Goal: Register for event/course

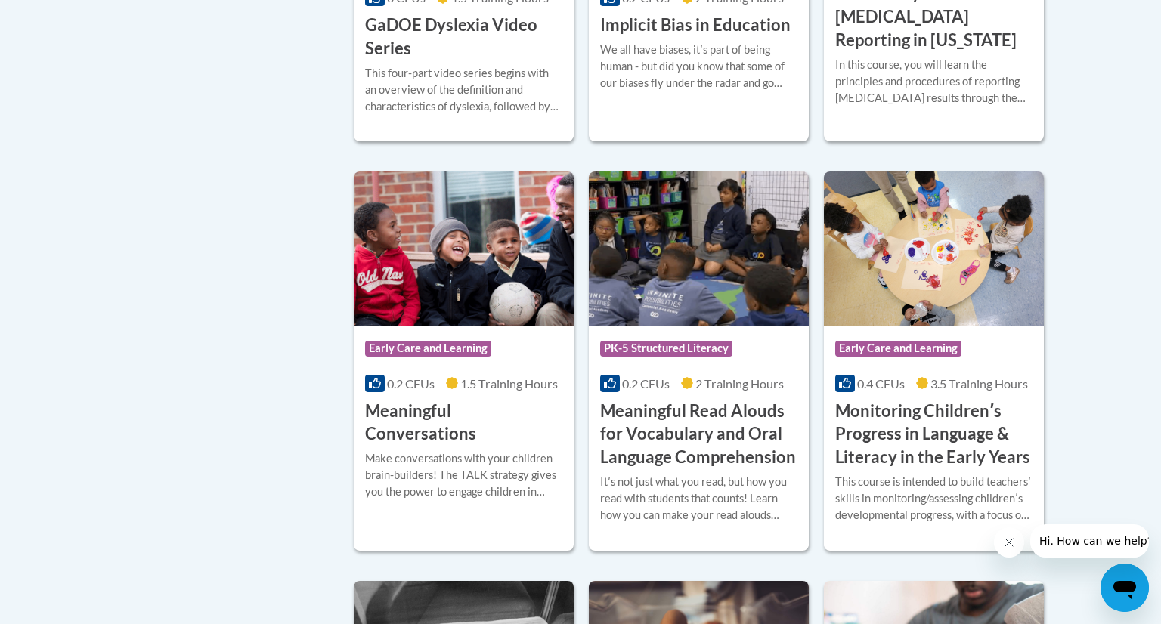
scroll to position [2225, 0]
click at [533, 352] on div "Course Category: Early Care and Learning 0.2 CEUs 1.5 Training Hours COURSE Mea…" at bounding box center [464, 385] width 220 height 120
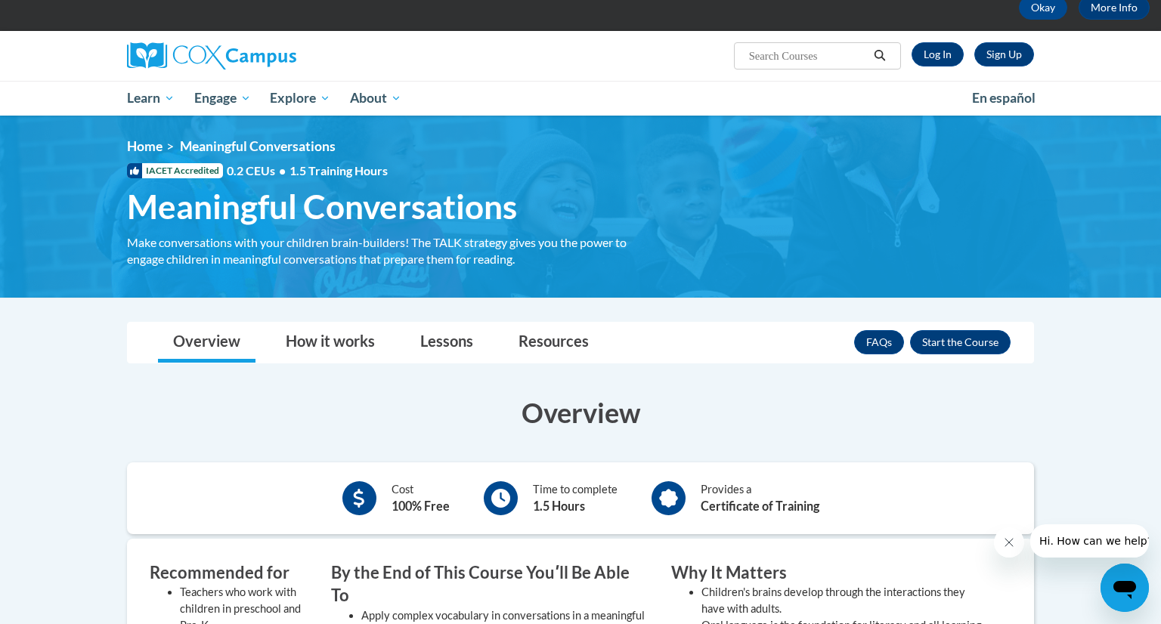
scroll to position [92, 0]
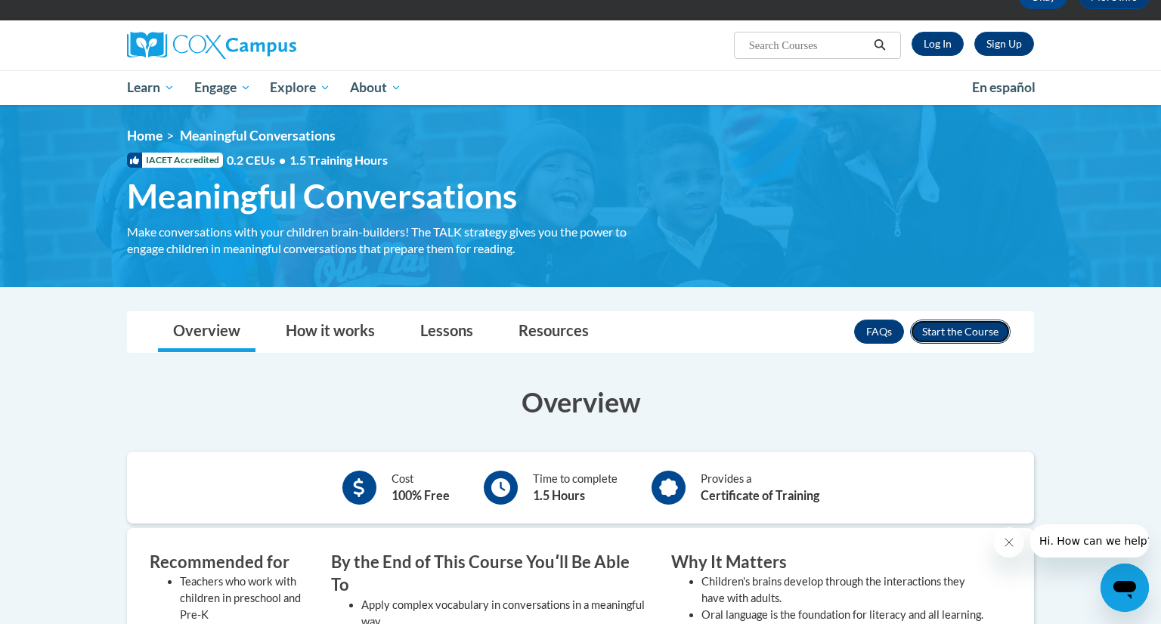
click at [970, 333] on button "Enroll" at bounding box center [960, 332] width 101 height 24
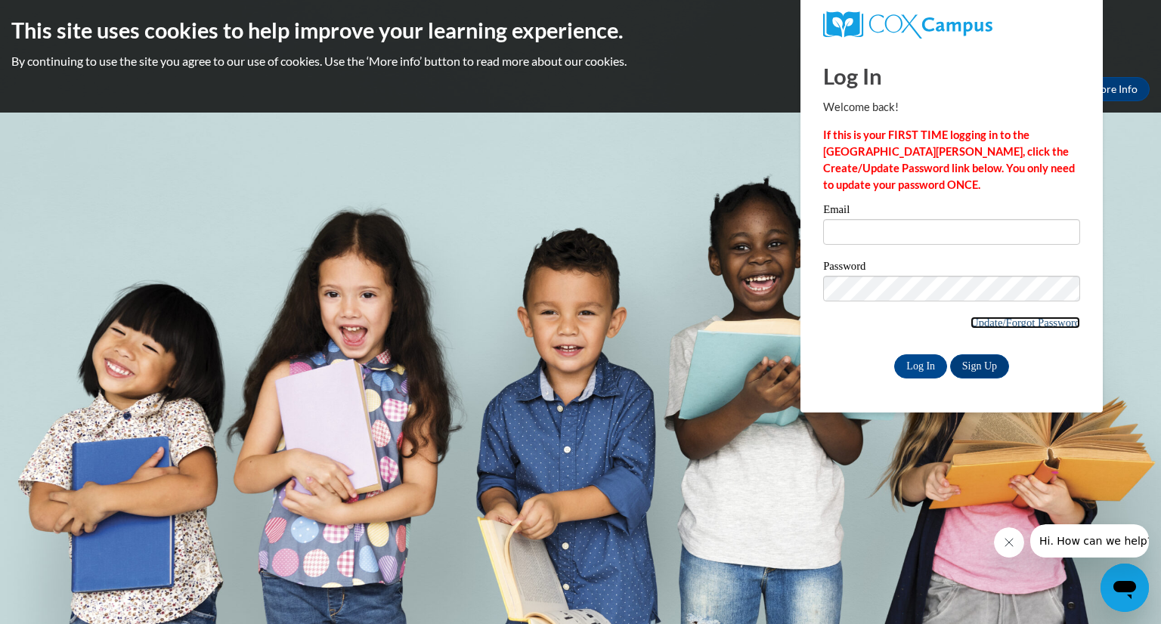
click at [1036, 323] on link "Update/Forgot Password" at bounding box center [1025, 323] width 110 height 12
click at [989, 367] on link "Sign Up" at bounding box center [979, 366] width 59 height 24
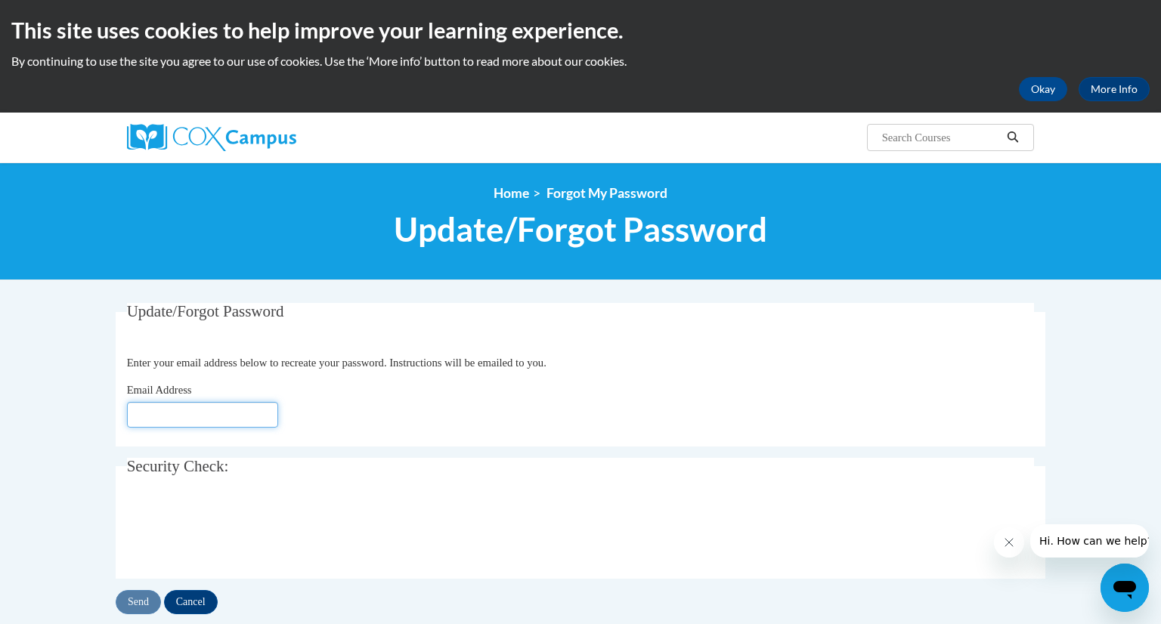
click at [206, 417] on input "Email Address" at bounding box center [202, 415] width 151 height 26
type input "Jkangas5@comcast.net"
click at [144, 606] on input "Send" at bounding box center [138, 602] width 45 height 24
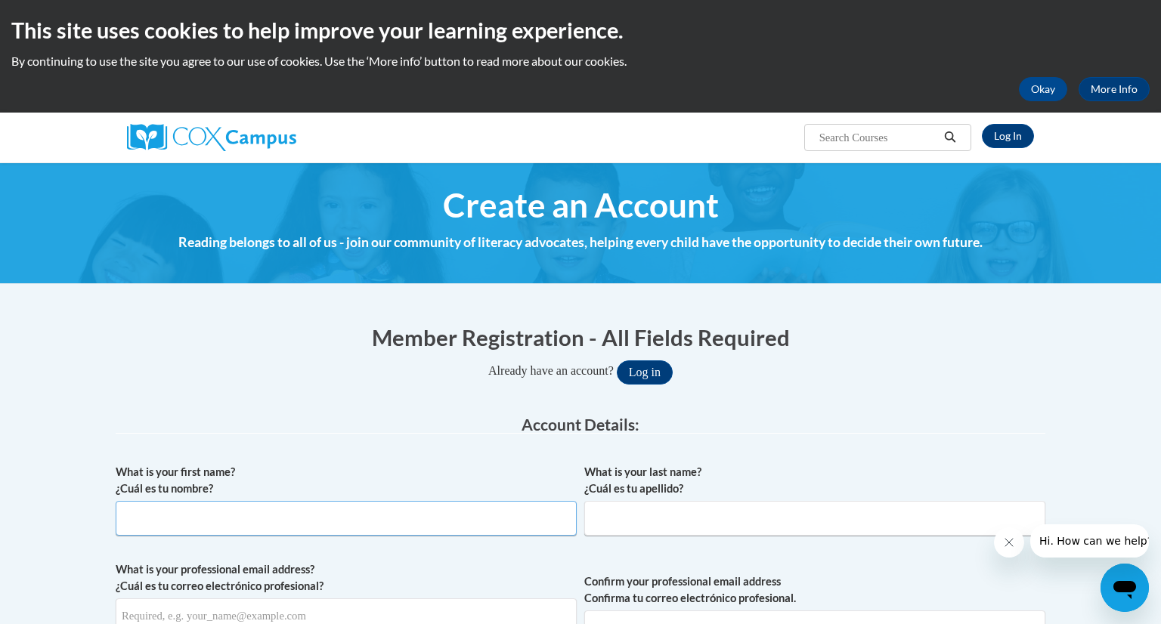
click at [380, 530] on input "What is your first name? ¿Cuál es tu nombre?" at bounding box center [346, 518] width 461 height 35
type input "[PERSON_NAME]"
type input "Jkangas5@comcast.net"
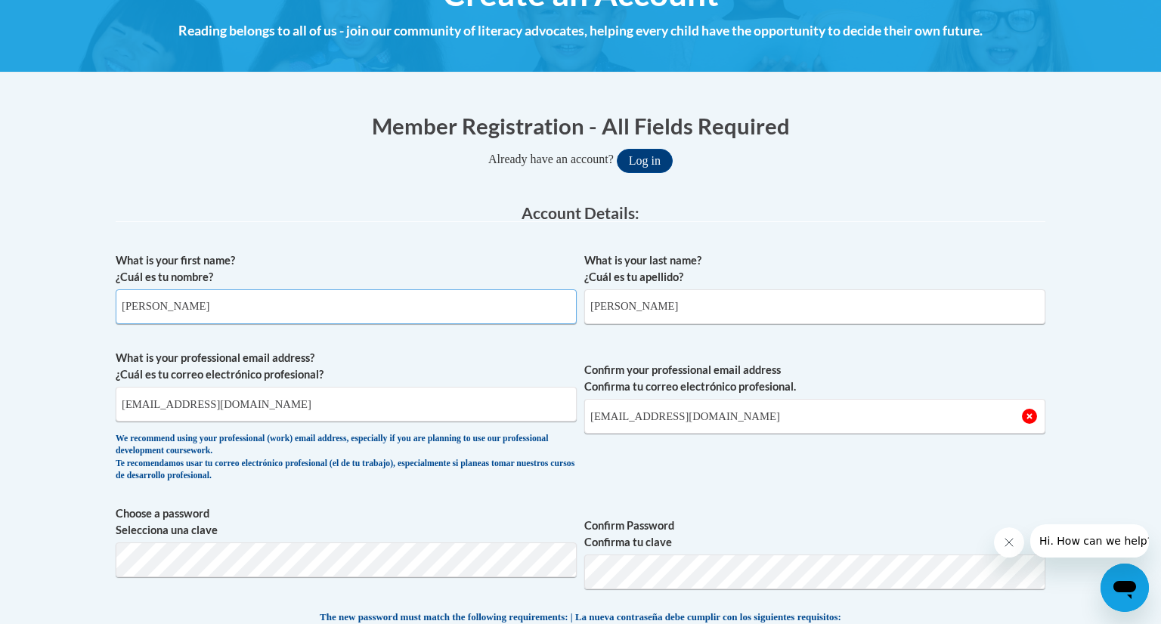
scroll to position [211, 0]
click at [280, 405] on input "Jkangas5@comcast.net" at bounding box center [346, 405] width 461 height 35
click at [622, 451] on span "Confirm your professional email address Confirma tu correo electrónico profesio…" at bounding box center [814, 421] width 461 height 140
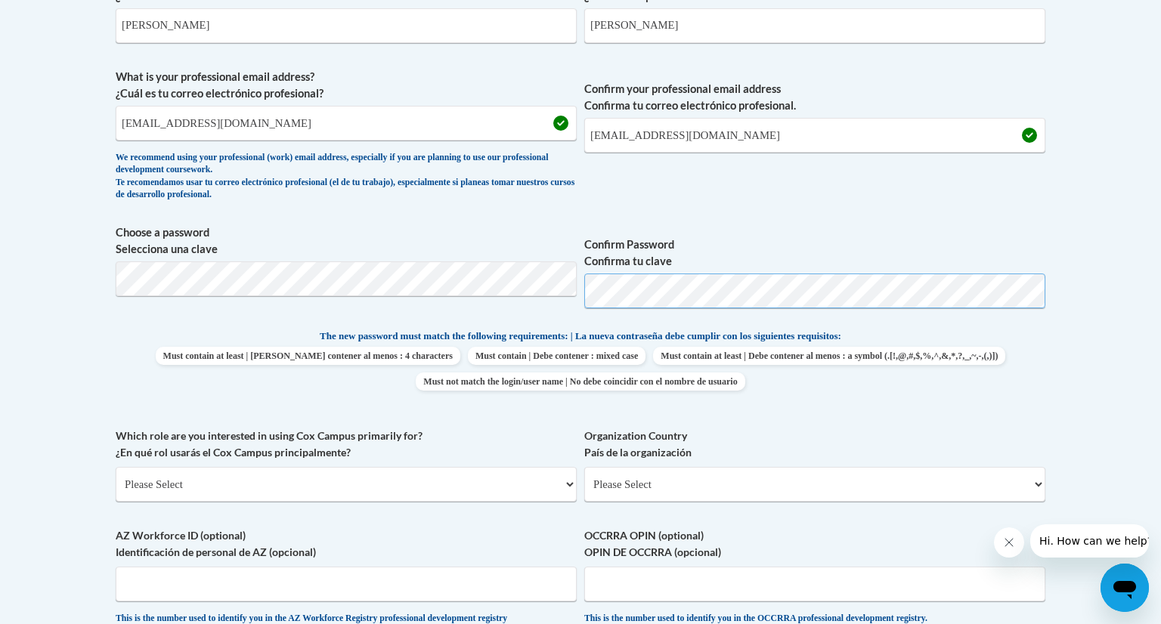
scroll to position [493, 0]
click at [466, 488] on select "Please Select College/University | Colegio/Universidad Community/Nonprofit Part…" at bounding box center [346, 484] width 461 height 35
select select "fbf2d438-af2f-41f8-98f1-81c410e29de3"
click at [116, 467] on select "Please Select College/University | Colegio/Universidad Community/Nonprofit Part…" at bounding box center [346, 484] width 461 height 35
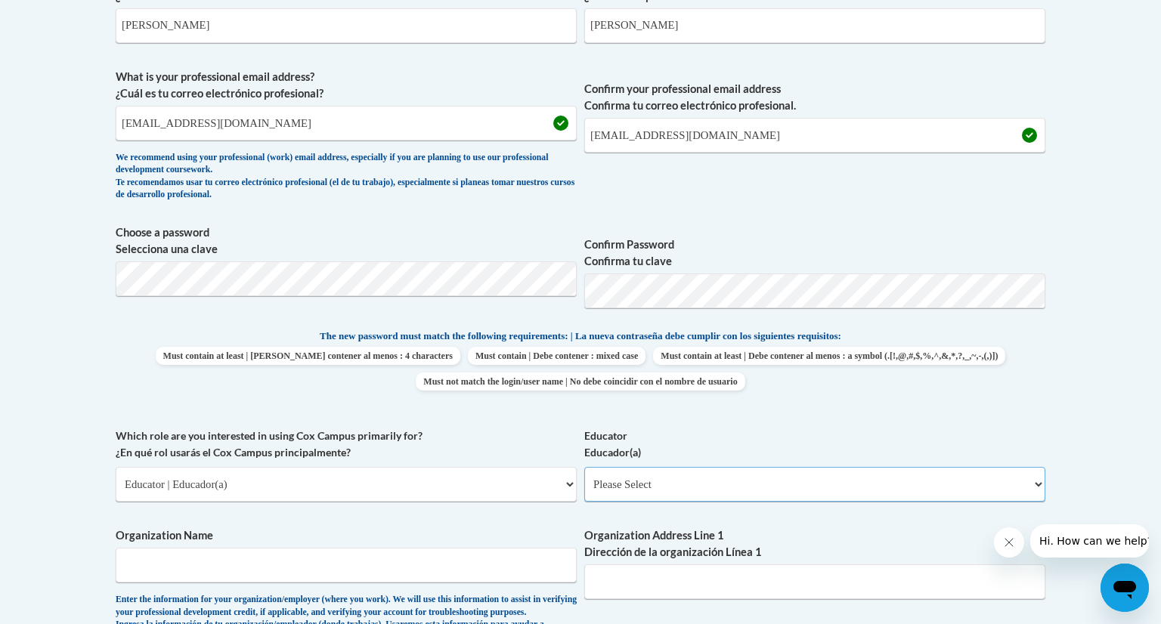
click at [656, 480] on select "Please Select Early Learning/Daycare Teacher/Family Home Care Provider | Maestr…" at bounding box center [814, 484] width 461 height 35
click at [584, 467] on select "Please Select Early Learning/Daycare Teacher/Family Home Care Provider | Maestr…" at bounding box center [814, 484] width 461 height 35
click at [662, 481] on select "Please Select Early Learning/Daycare Teacher/Family Home Care Provider | Maestr…" at bounding box center [814, 484] width 461 height 35
select select "5e2af403-4f2c-4e49-a02f-103e55d7b75b"
click at [584, 467] on select "Please Select Early Learning/Daycare Teacher/Family Home Care Provider | Maestr…" at bounding box center [814, 484] width 461 height 35
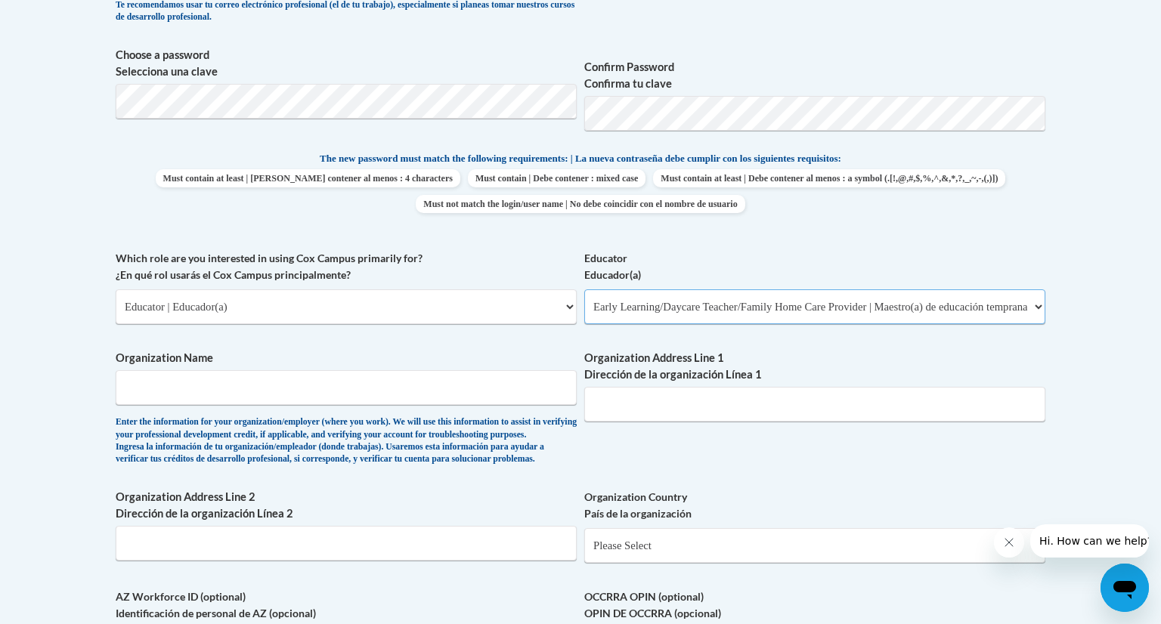
scroll to position [677, 0]
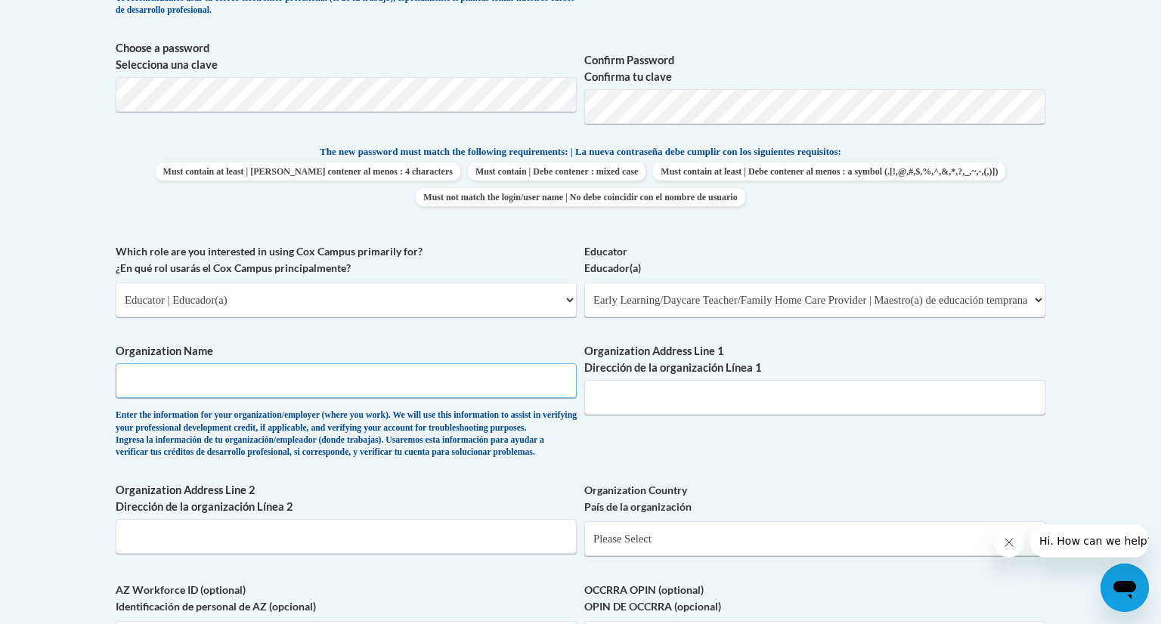
click at [375, 382] on input "Organization Name" at bounding box center [346, 380] width 461 height 35
type input "Life Christian School"
click at [736, 389] on input "Organization Address Line 1 Dirección de la organización Línea 1" at bounding box center [814, 397] width 461 height 35
type input "5585 SW 209th Ave., Beaverton, OR 97007"
click at [757, 457] on div "What is your first name? ¿Cuál es tu nombre? Joni What is your last name? ¿Cuál…" at bounding box center [581, 243] width 930 height 928
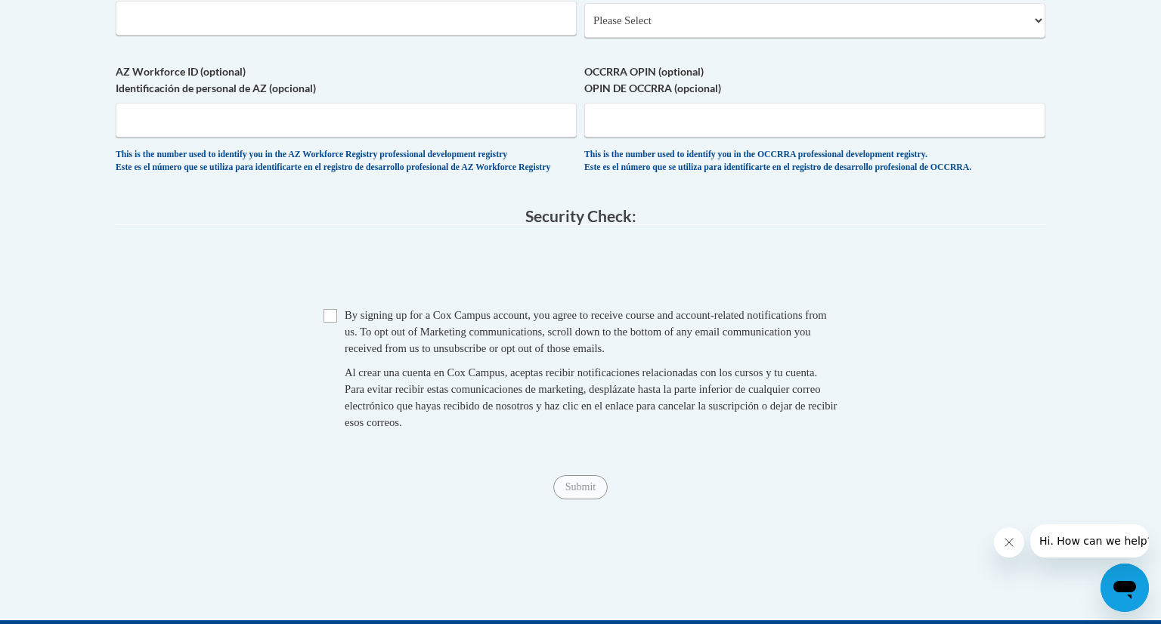
scroll to position [1203, 0]
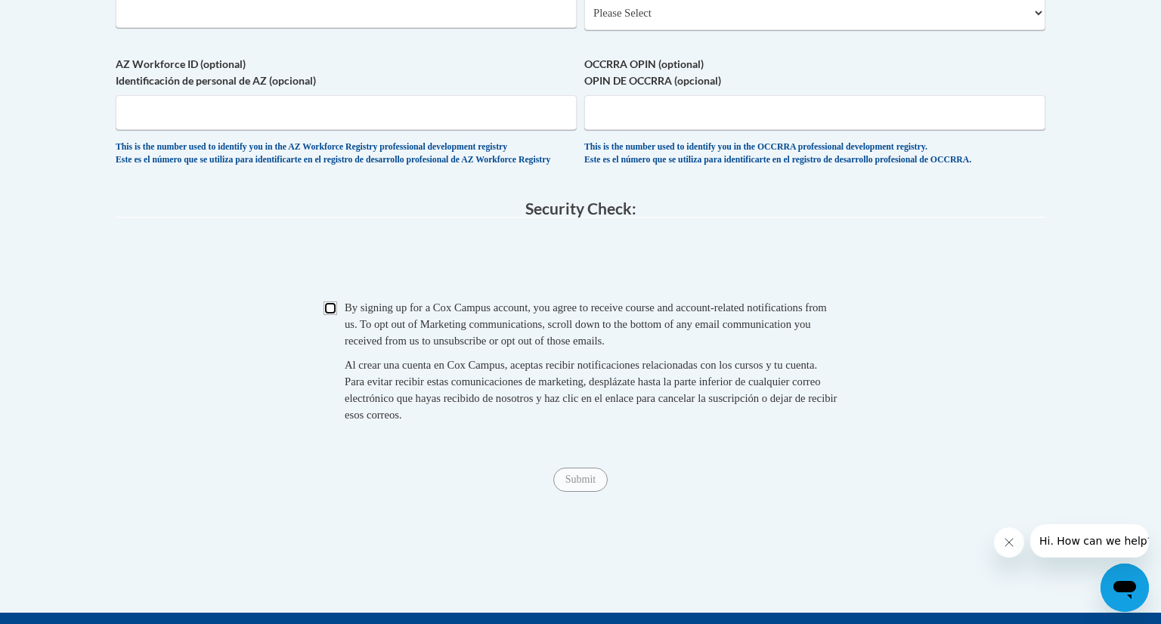
click at [331, 315] on input "Checkbox" at bounding box center [330, 309] width 14 height 14
checkbox input "true"
click at [573, 492] on input "Submit" at bounding box center [580, 480] width 54 height 24
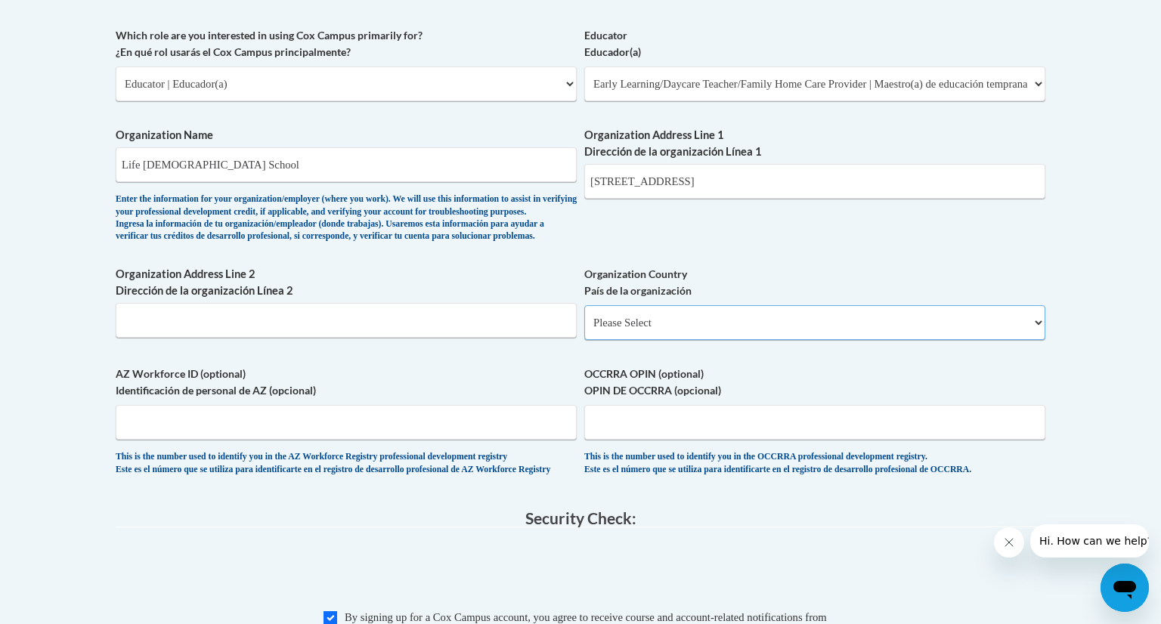
scroll to position [892, 0]
click at [711, 334] on select "Please Select United States | Estados Unidos Outside of the United States | Fue…" at bounding box center [814, 324] width 461 height 35
select select "ad49bcad-a171-4b2e-b99c-48b446064914"
click at [584, 331] on select "Please Select United States | Estados Unidos Outside of the United States | Fue…" at bounding box center [814, 324] width 461 height 35
select select
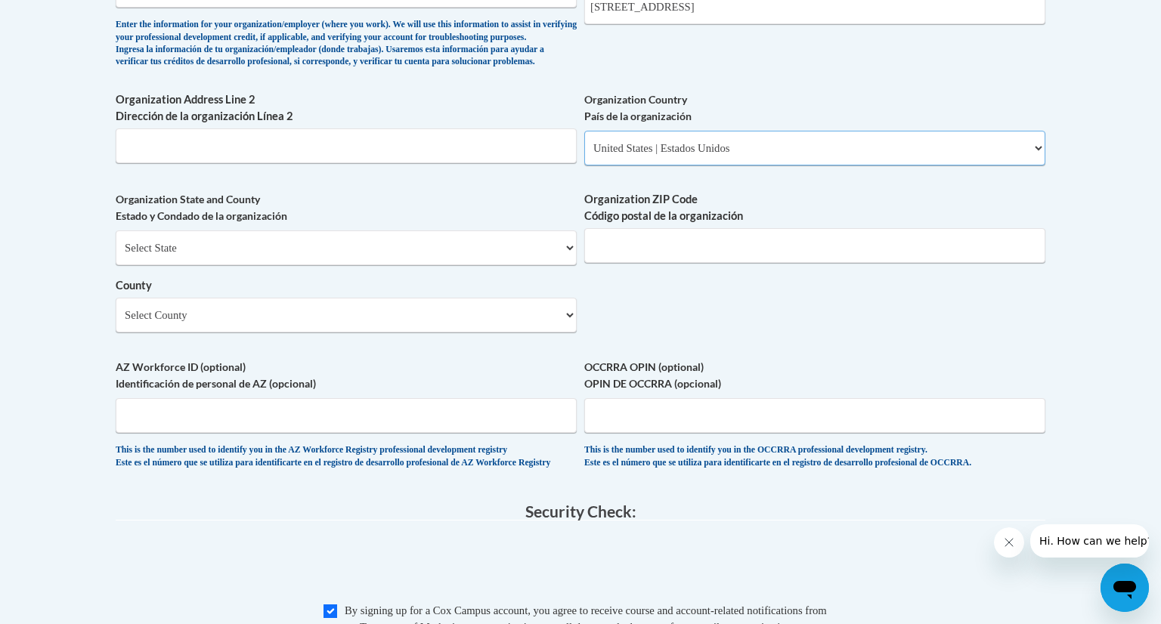
scroll to position [1077, 0]
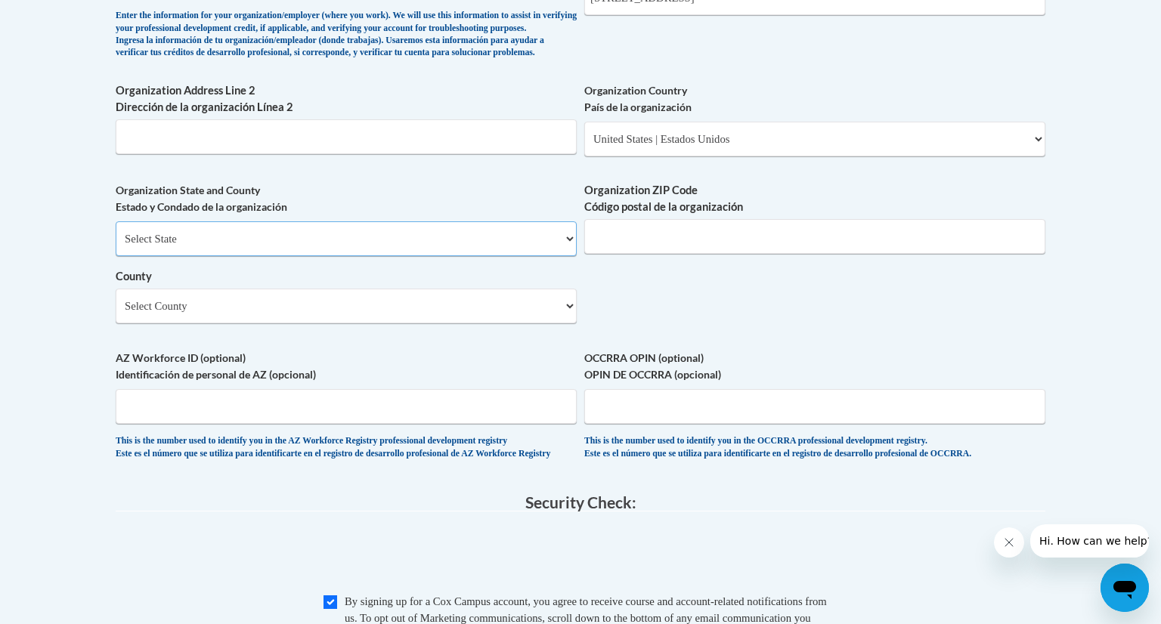
click at [519, 256] on select "Select State Alabama Alaska Arizona Arkansas California Colorado Connecticut De…" at bounding box center [346, 238] width 461 height 35
select select "Oregon"
click at [116, 246] on select "Select State Alabama Alaska Arizona Arkansas California Colorado Connecticut De…" at bounding box center [346, 238] width 461 height 35
click at [691, 254] on input "Organization ZIP Code Código postal de la organización" at bounding box center [814, 236] width 461 height 35
type input "97007"
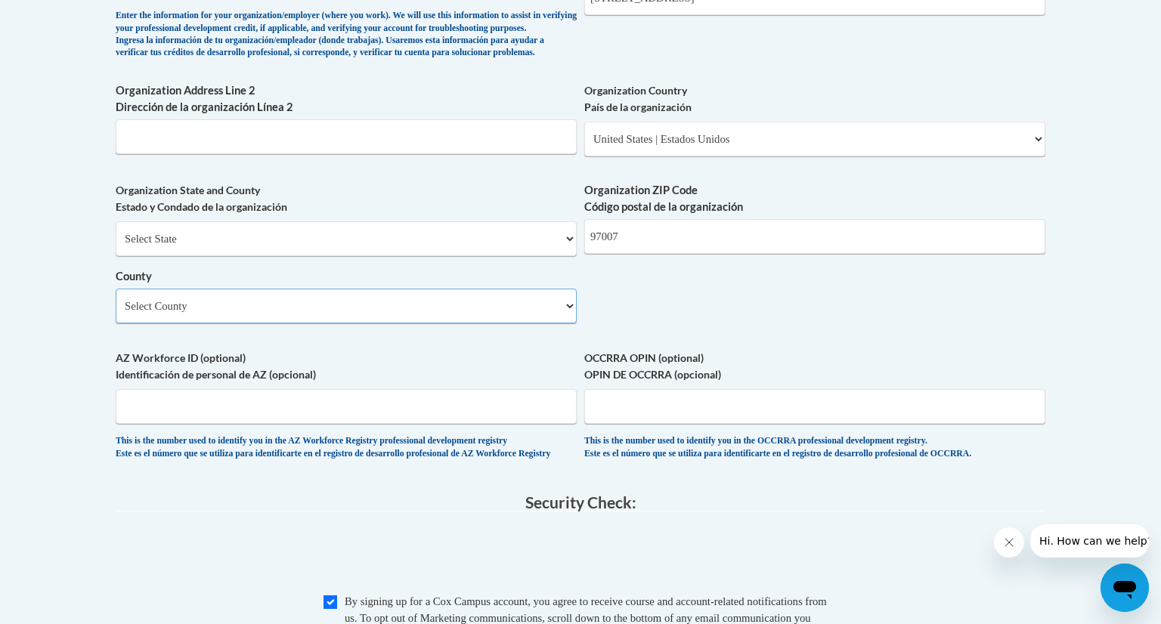
click at [453, 323] on select "Select County Baker Benton Clackamas Clatsop Columbia Coos Crook Curry Deschute…" at bounding box center [346, 306] width 461 height 35
click at [774, 110] on label "Organization Country País de la organización" at bounding box center [814, 98] width 461 height 33
click at [774, 122] on select "Please Select United States | Estados Unidos Outside of the United States | Fue…" at bounding box center [814, 139] width 461 height 35
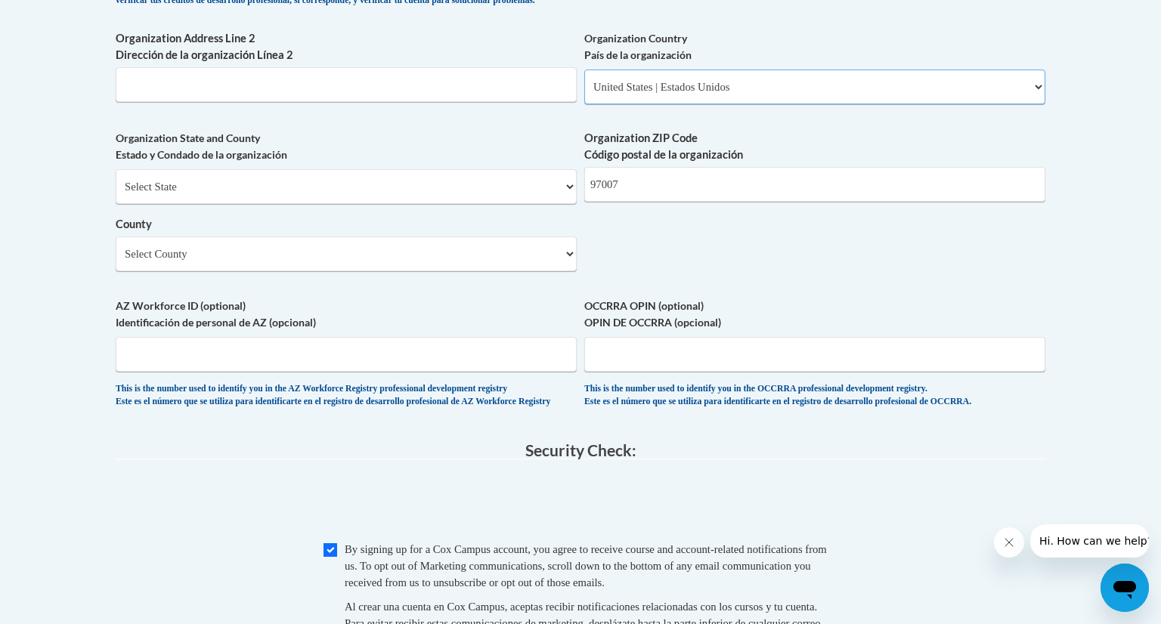
scroll to position [1139, 0]
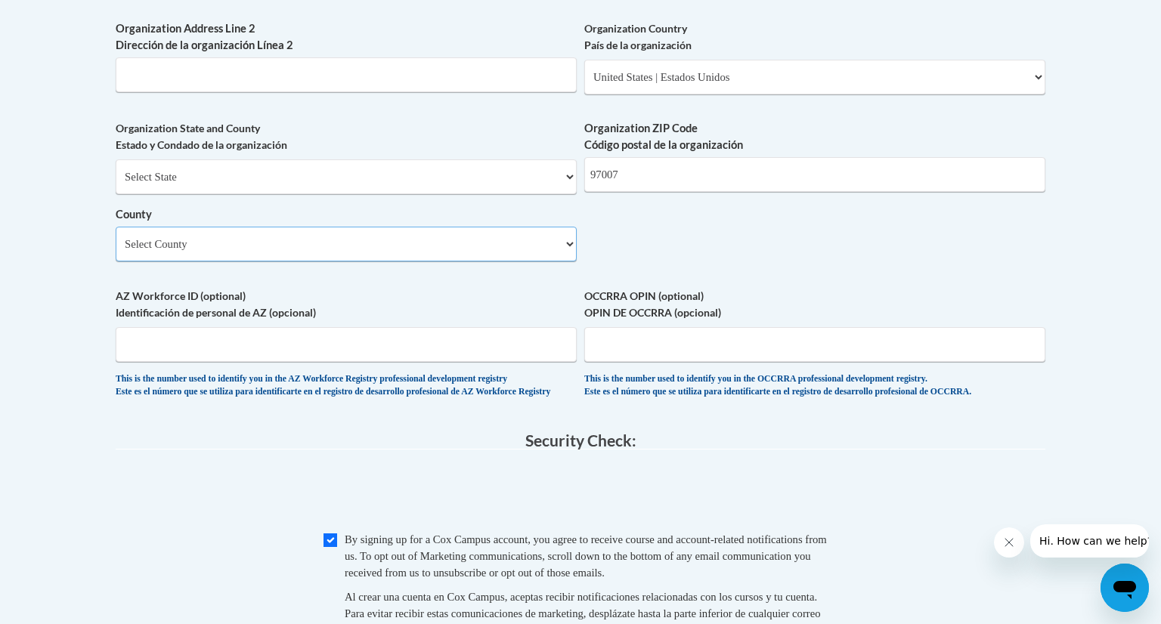
click at [467, 257] on select "Select County Baker Benton Clackamas Clatsop Columbia Coos Crook Curry Deschute…" at bounding box center [346, 244] width 461 height 35
select select "Washington"
click at [116, 252] on select "Select County Baker Benton Clackamas Clatsop Columbia Coos Crook Curry Deschute…" at bounding box center [346, 244] width 461 height 35
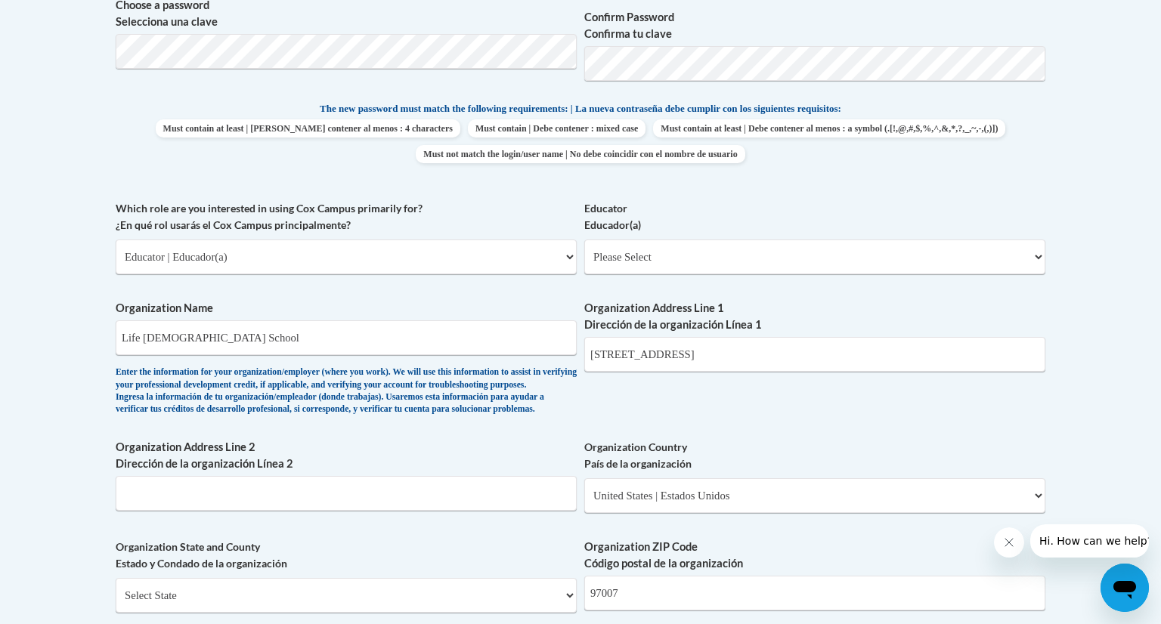
scroll to position [1363, 0]
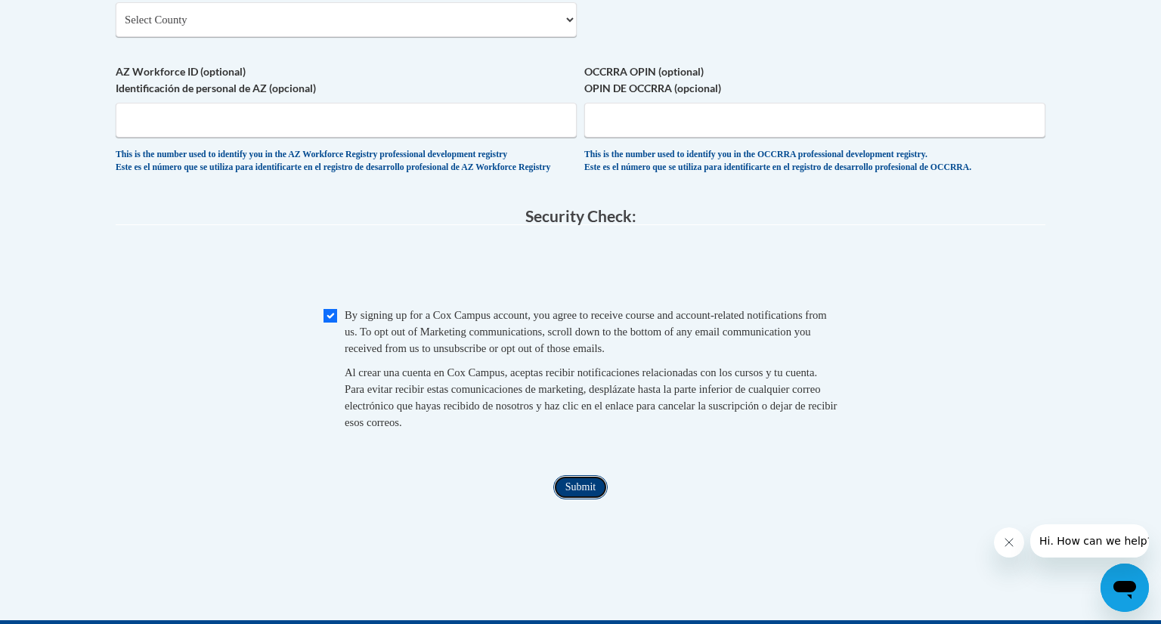
click at [566, 500] on input "Submit" at bounding box center [580, 487] width 54 height 24
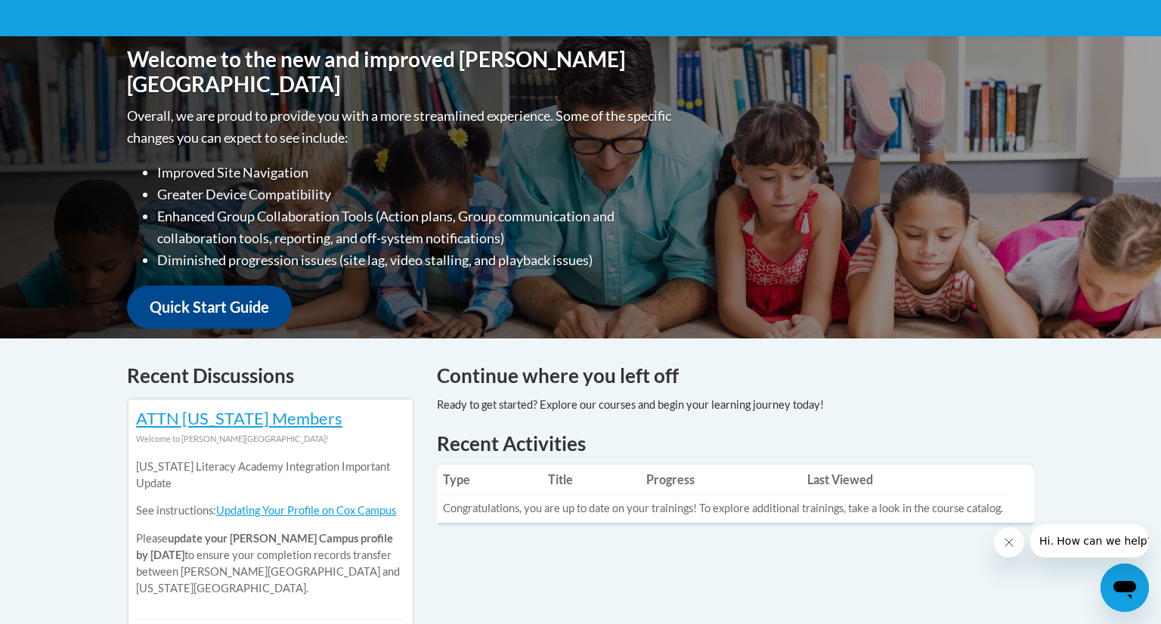
scroll to position [305, 0]
click at [240, 288] on link "Quick Start Guide" at bounding box center [209, 306] width 165 height 43
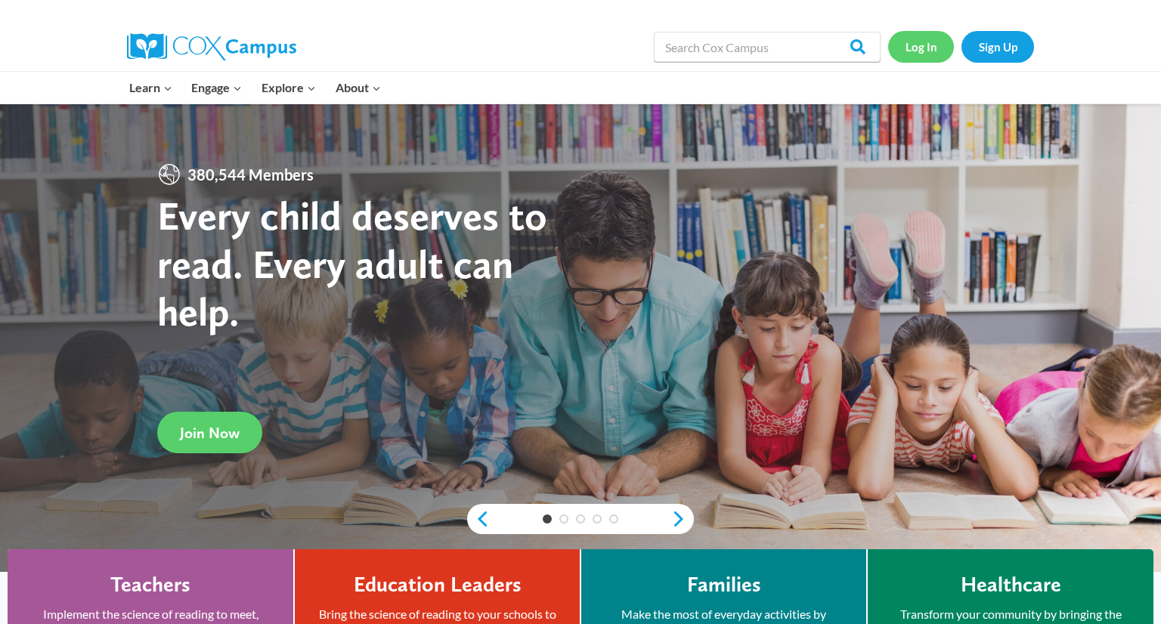
click at [936, 45] on link "Log In" at bounding box center [921, 46] width 66 height 31
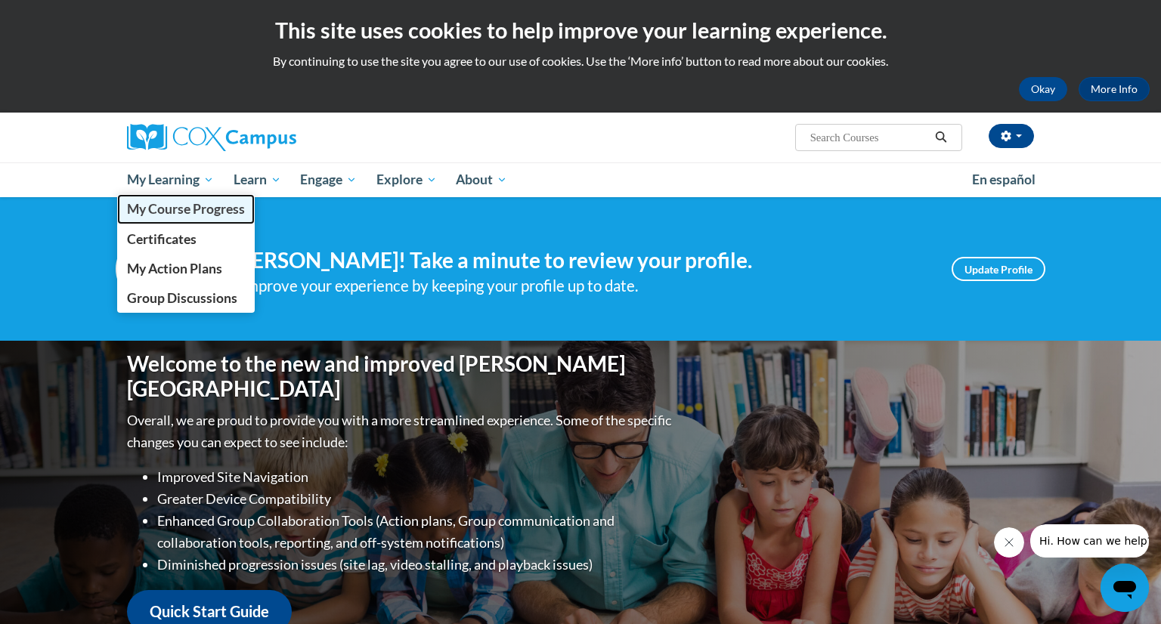
click at [190, 215] on span "My Course Progress" at bounding box center [186, 209] width 118 height 16
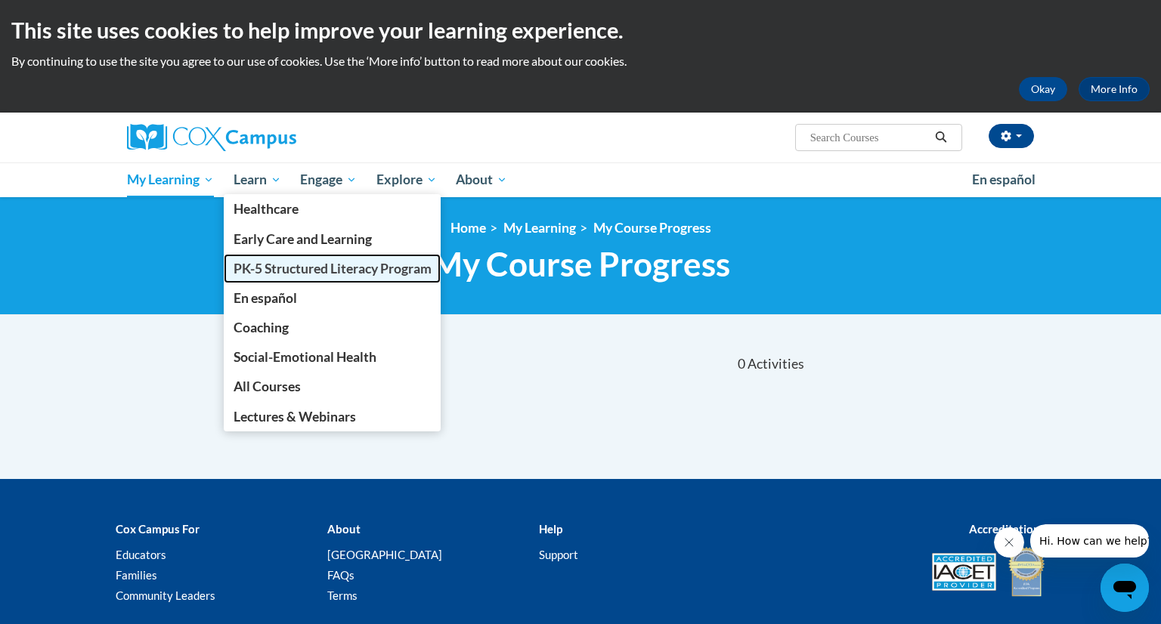
click at [276, 268] on span "PK-5 Structured Literacy Program" at bounding box center [333, 269] width 198 height 16
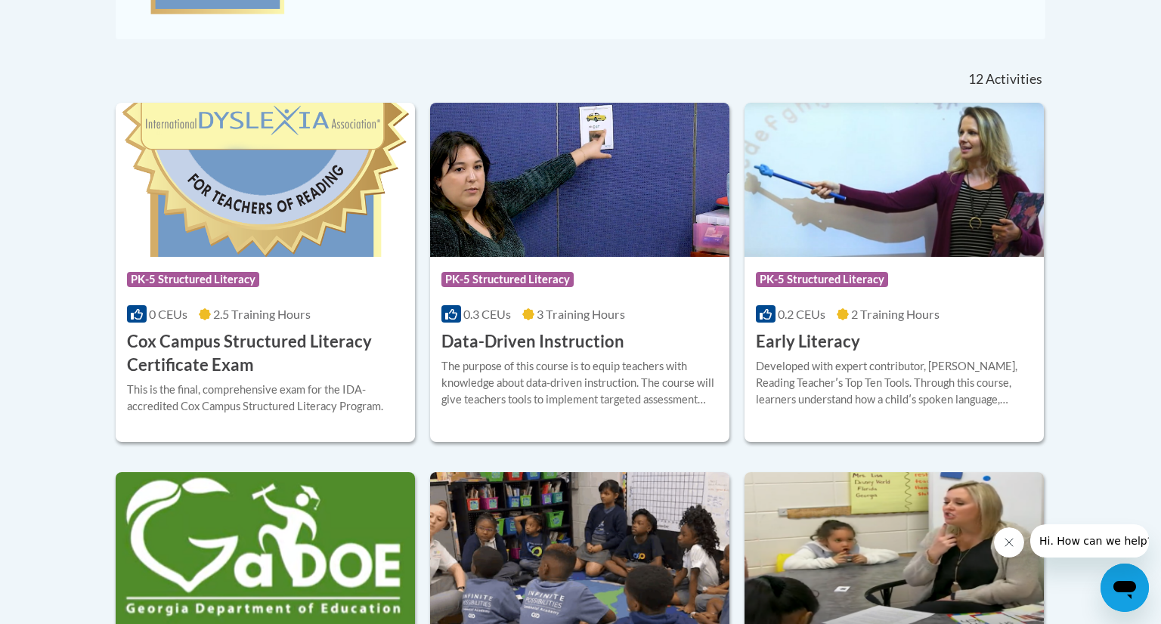
scroll to position [589, 0]
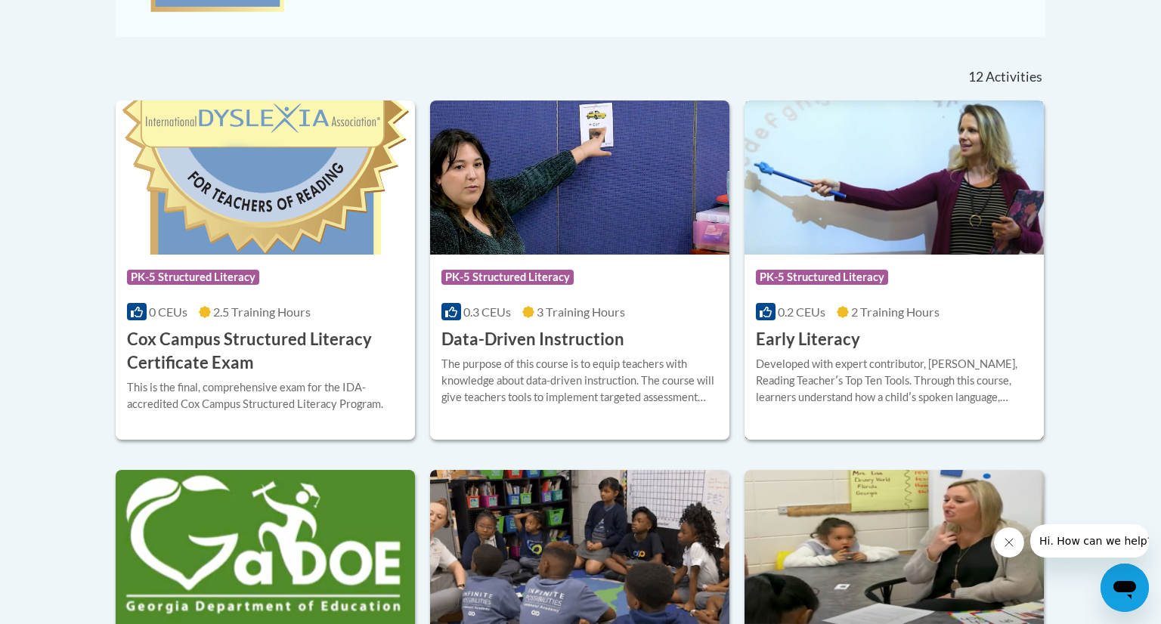
click at [865, 296] on div "Course Category: PK-5 Structured Literacy 0.2 CEUs 2 Training Hours COURSE Earl…" at bounding box center [893, 303] width 299 height 97
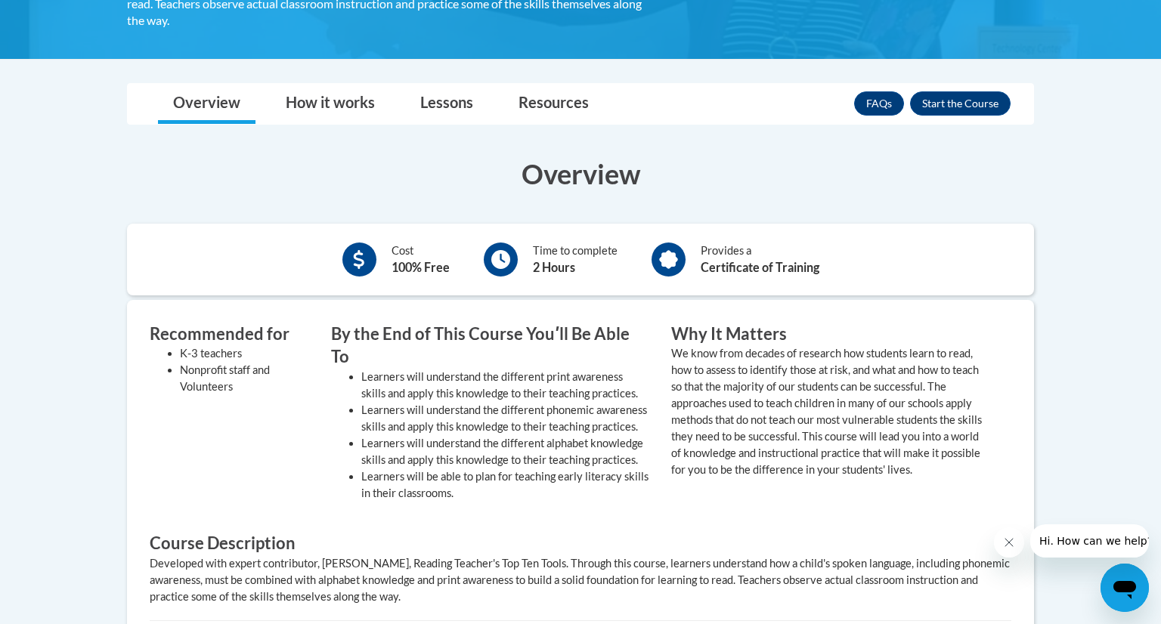
scroll to position [376, 0]
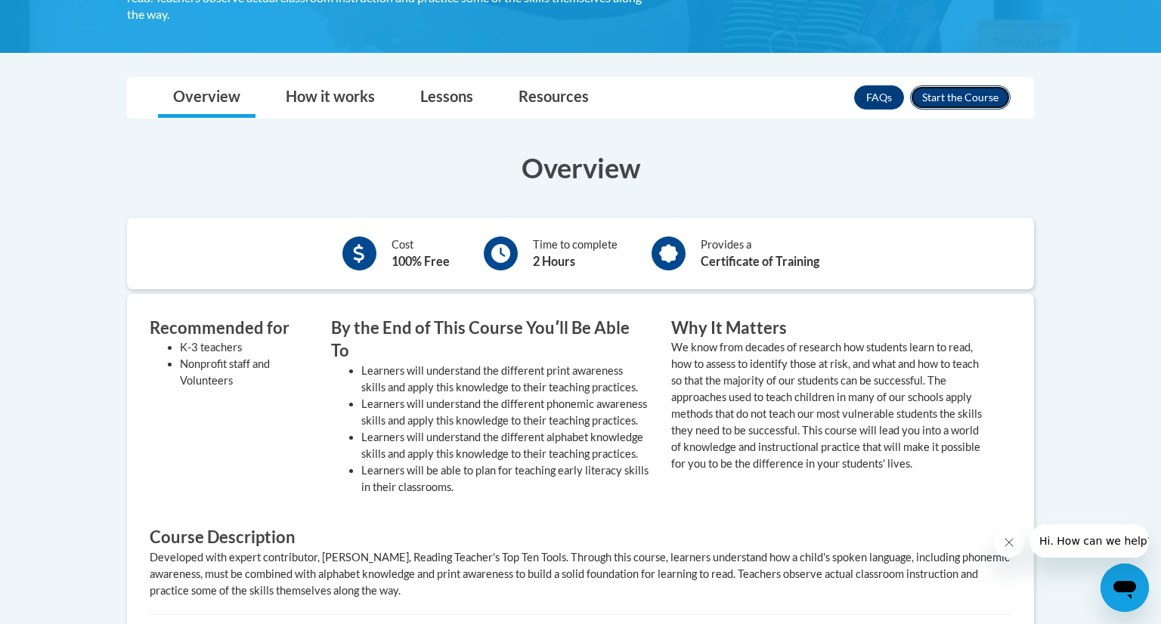
click at [950, 94] on button "Enroll" at bounding box center [960, 97] width 101 height 24
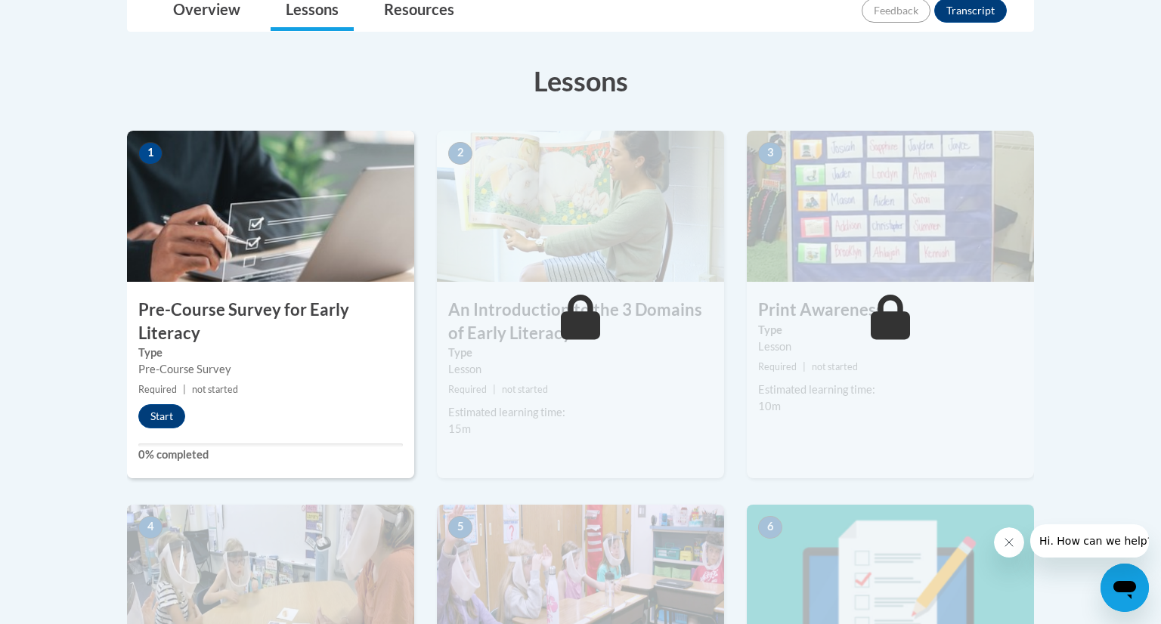
scroll to position [380, 0]
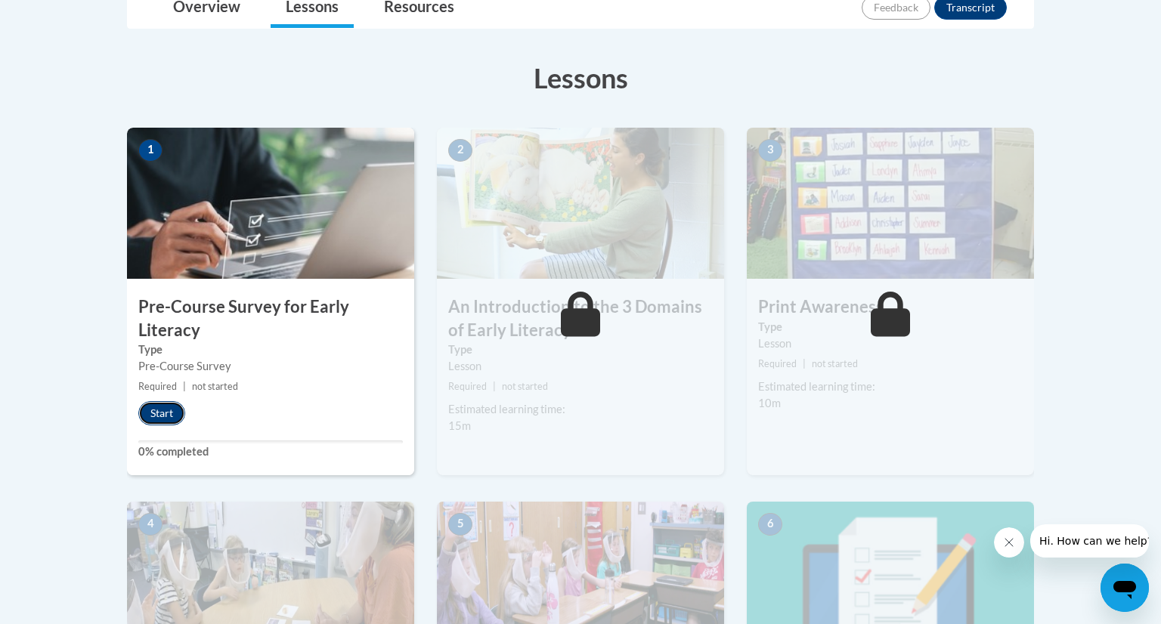
click at [154, 412] on button "Start" at bounding box center [161, 413] width 47 height 24
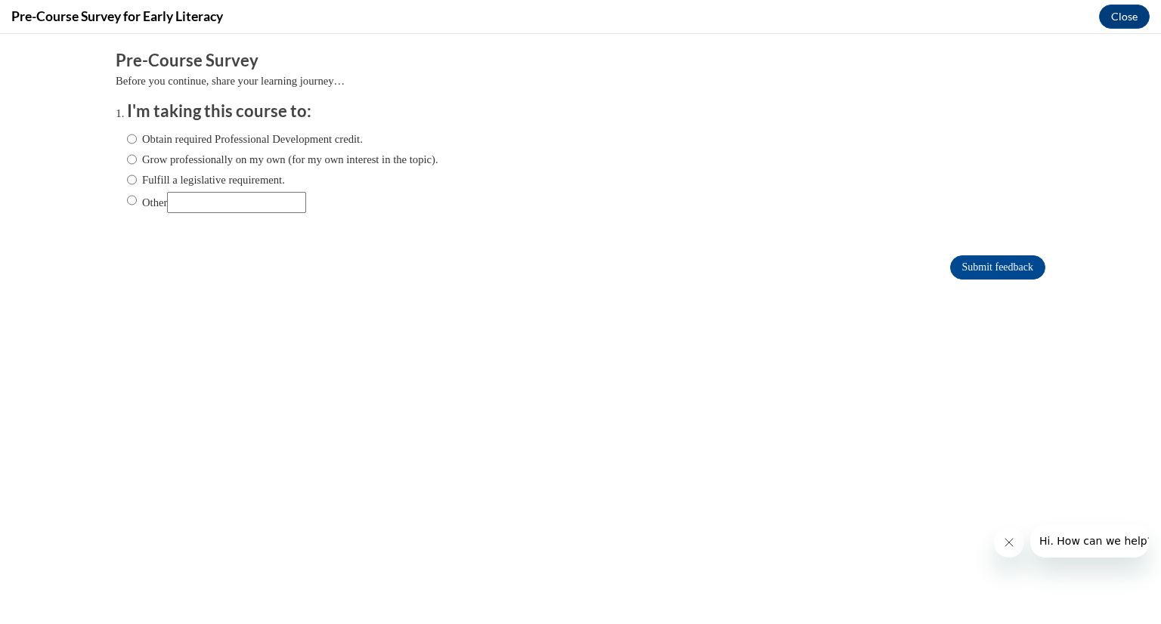
scroll to position [0, 0]
click at [131, 140] on input "Obtain required Professional Development credit." at bounding box center [132, 139] width 10 height 17
radio input "true"
click at [1002, 271] on input "Submit feedback" at bounding box center [997, 267] width 95 height 24
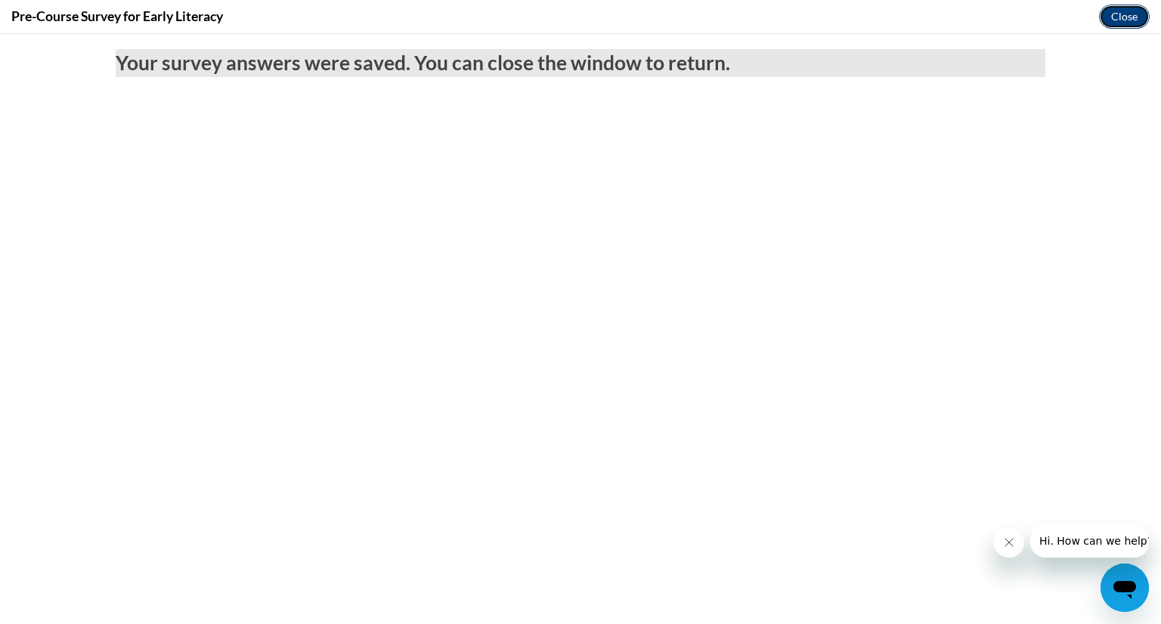
click at [1117, 15] on button "Close" at bounding box center [1124, 17] width 51 height 24
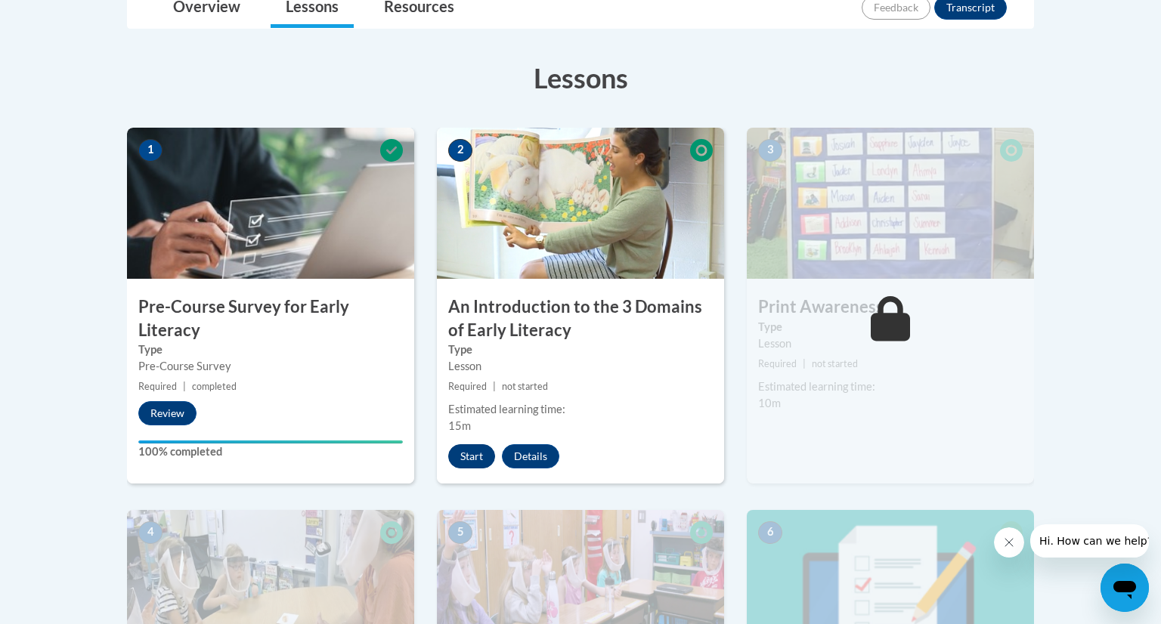
click at [478, 459] on button "Start" at bounding box center [471, 456] width 47 height 24
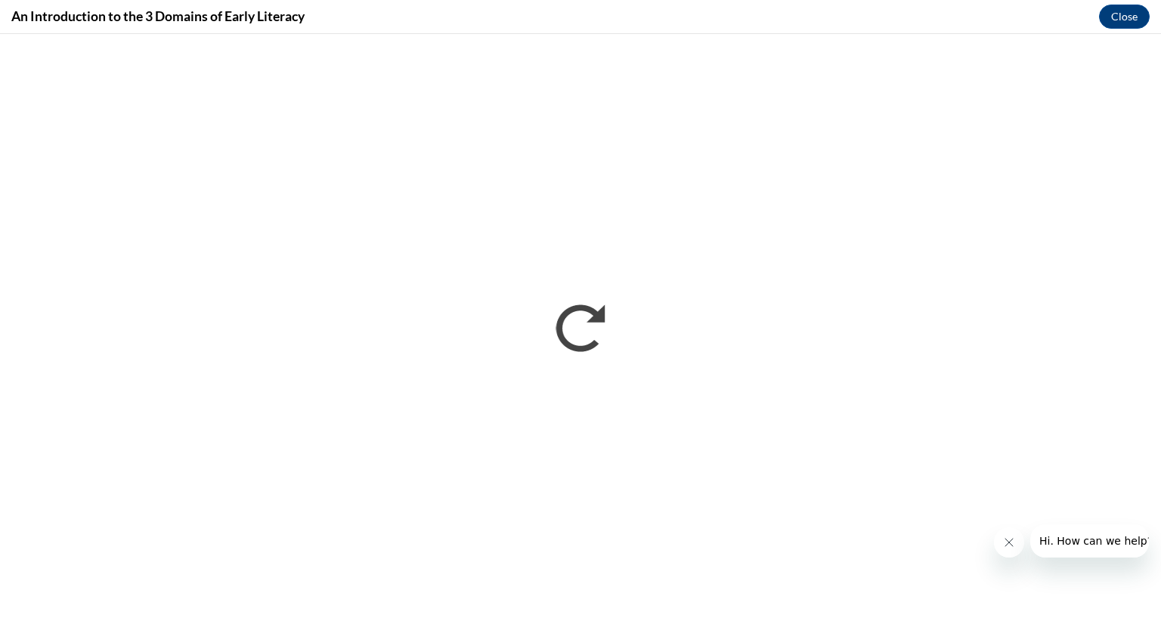
click at [1012, 537] on icon "Close message from company" at bounding box center [1009, 543] width 12 height 12
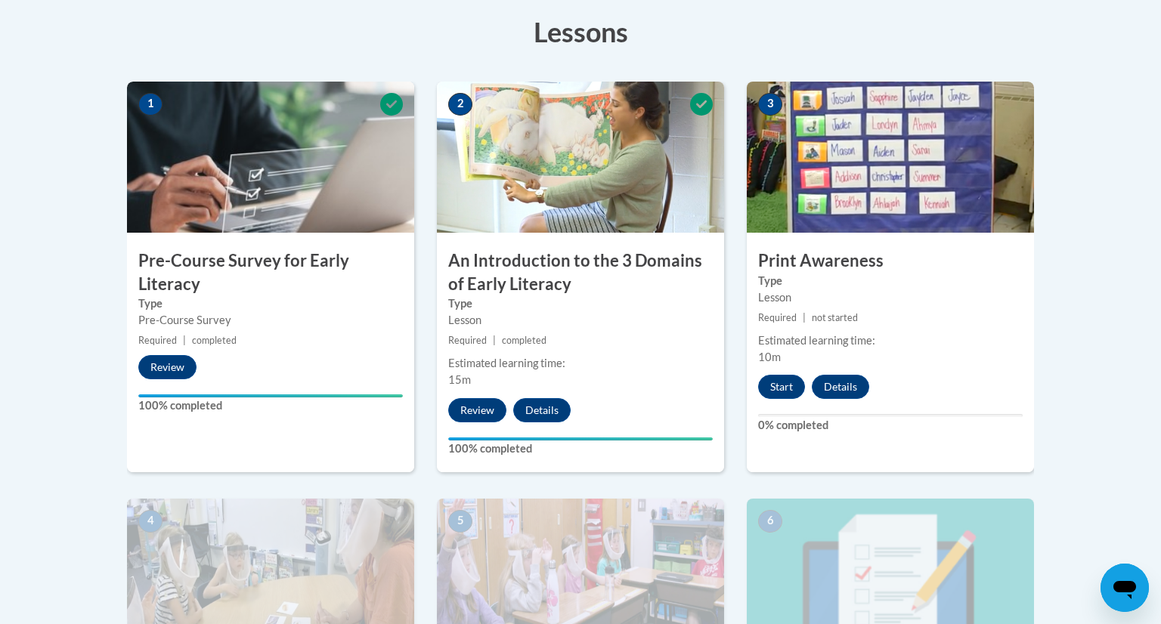
scroll to position [426, 0]
click at [782, 385] on button "Start" at bounding box center [781, 387] width 47 height 24
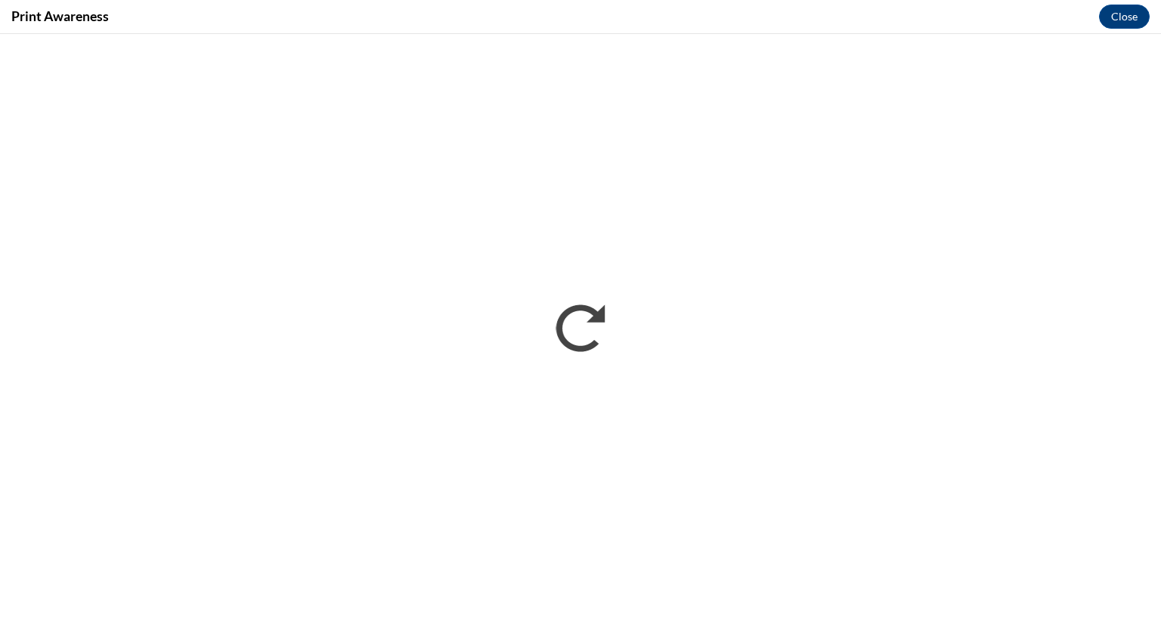
scroll to position [0, 0]
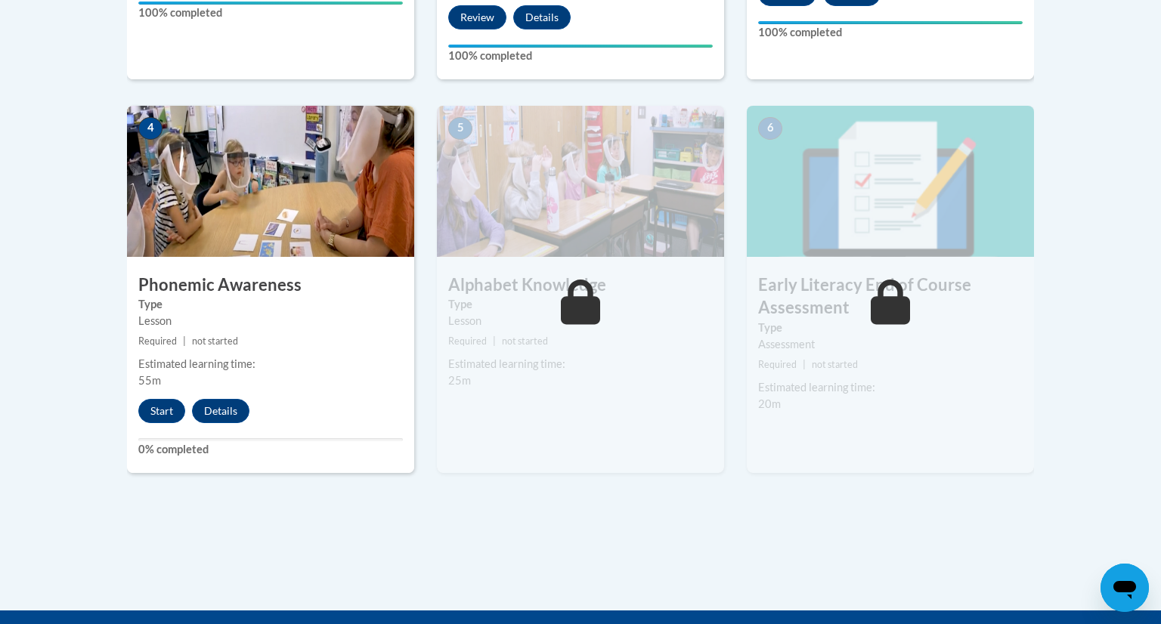
scroll to position [827, 0]
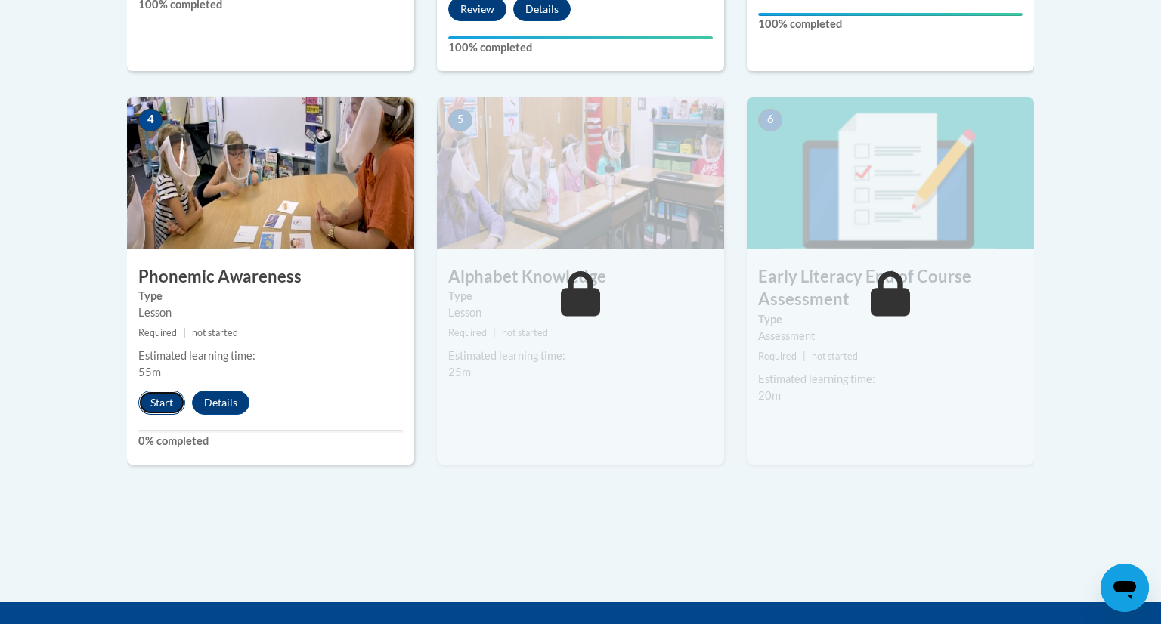
click at [157, 401] on button "Start" at bounding box center [161, 403] width 47 height 24
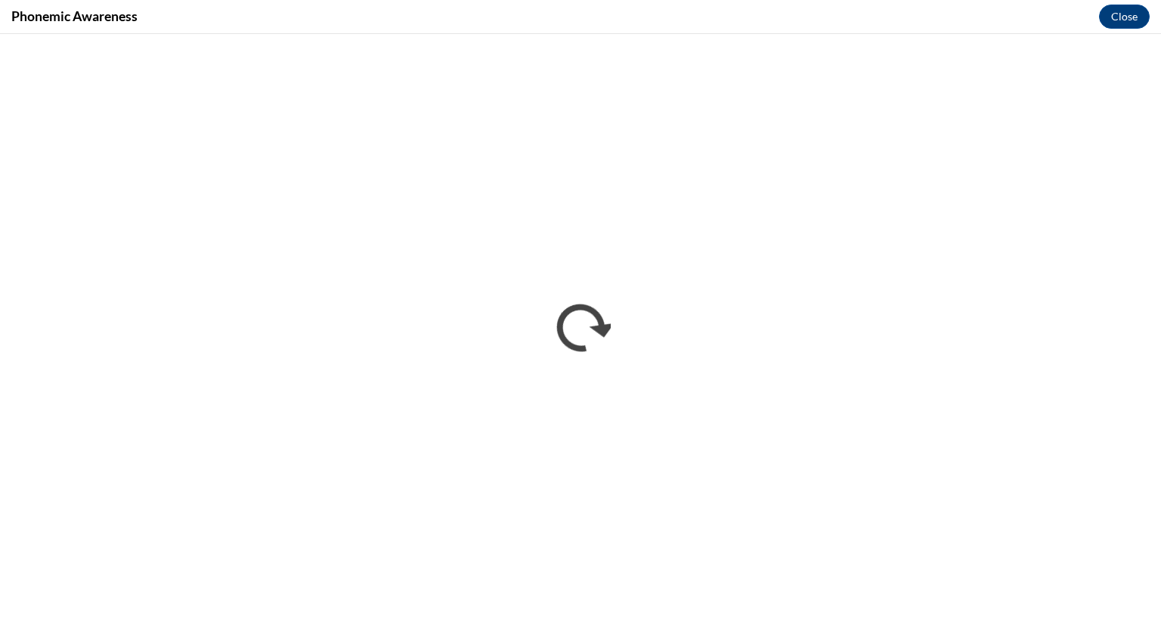
scroll to position [0, 0]
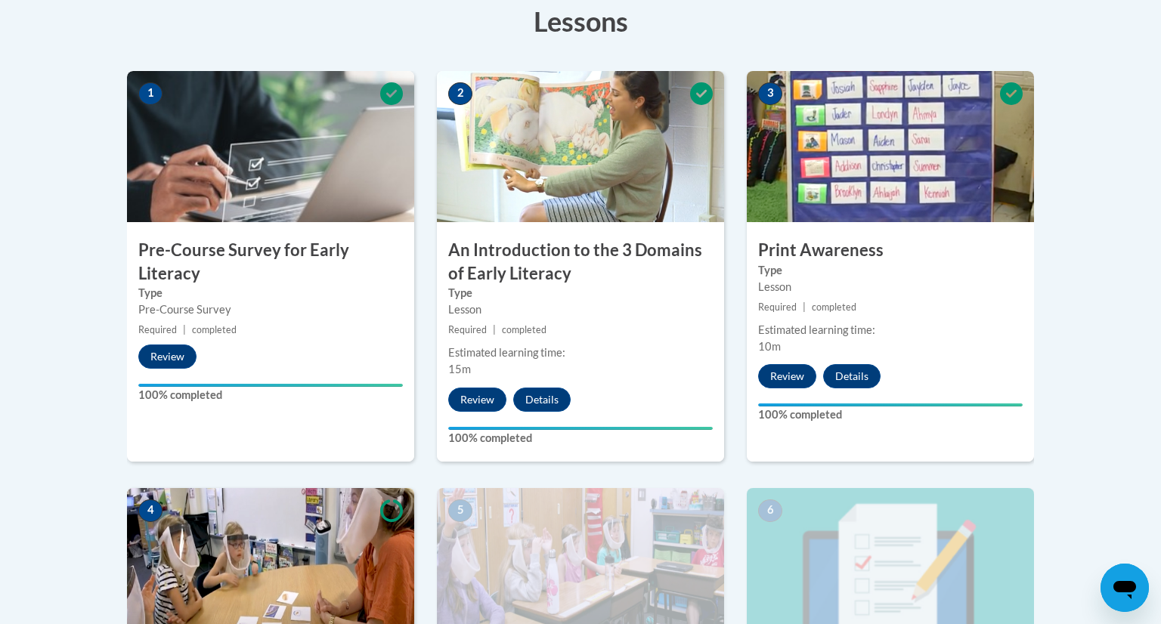
scroll to position [1053, 0]
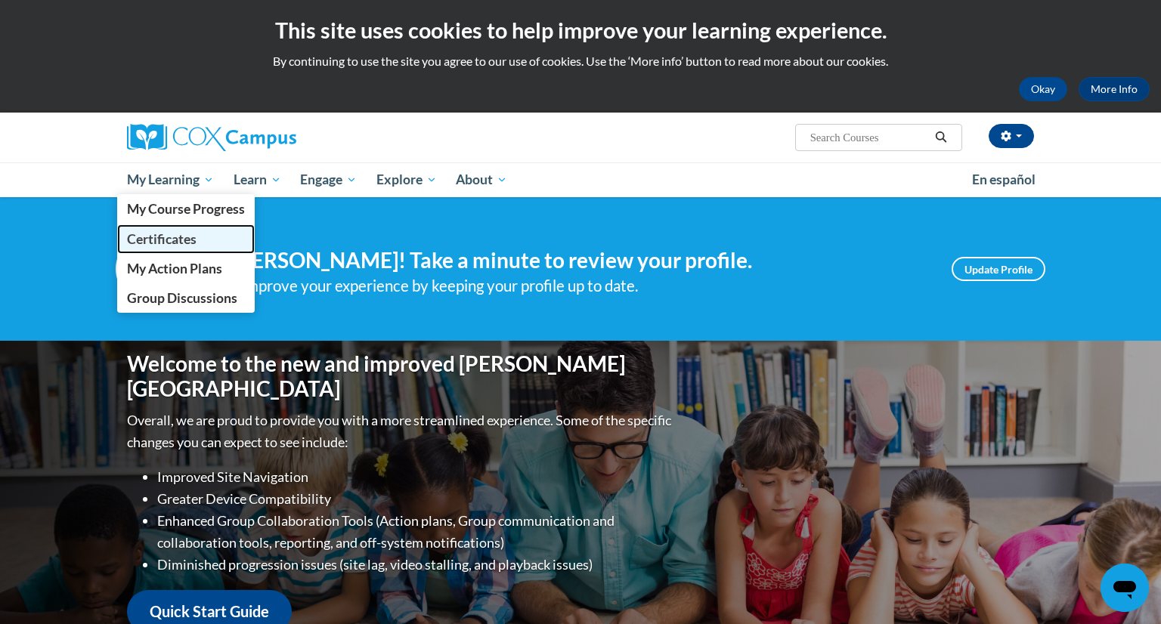
click at [177, 235] on span "Certificates" at bounding box center [162, 239] width 70 height 16
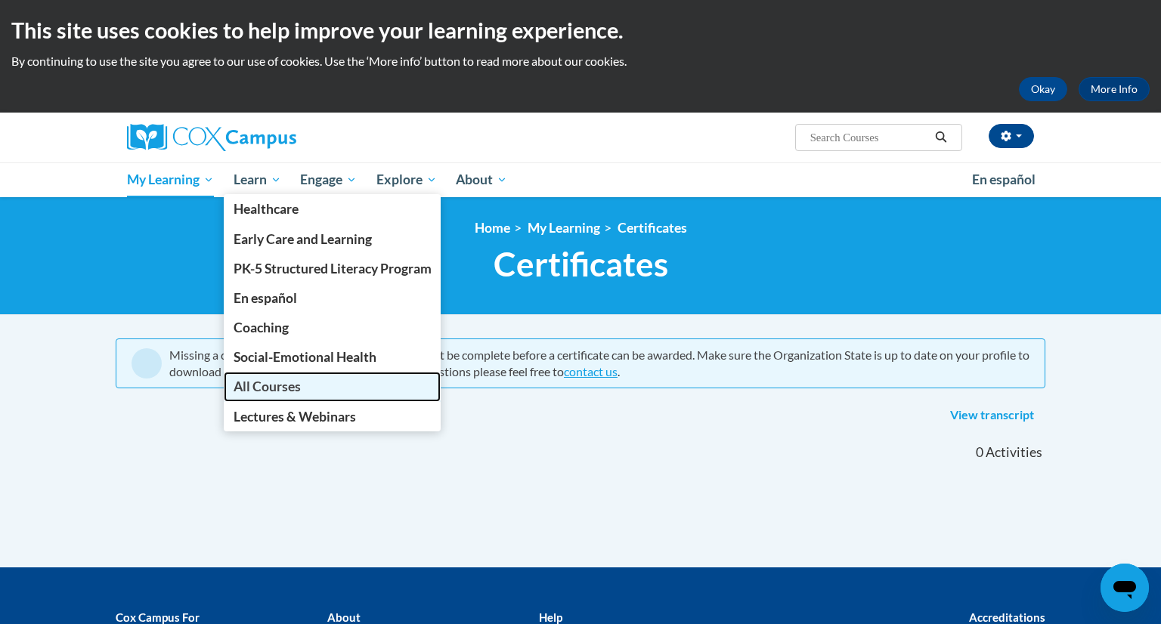
click at [308, 387] on link "All Courses" at bounding box center [333, 386] width 218 height 29
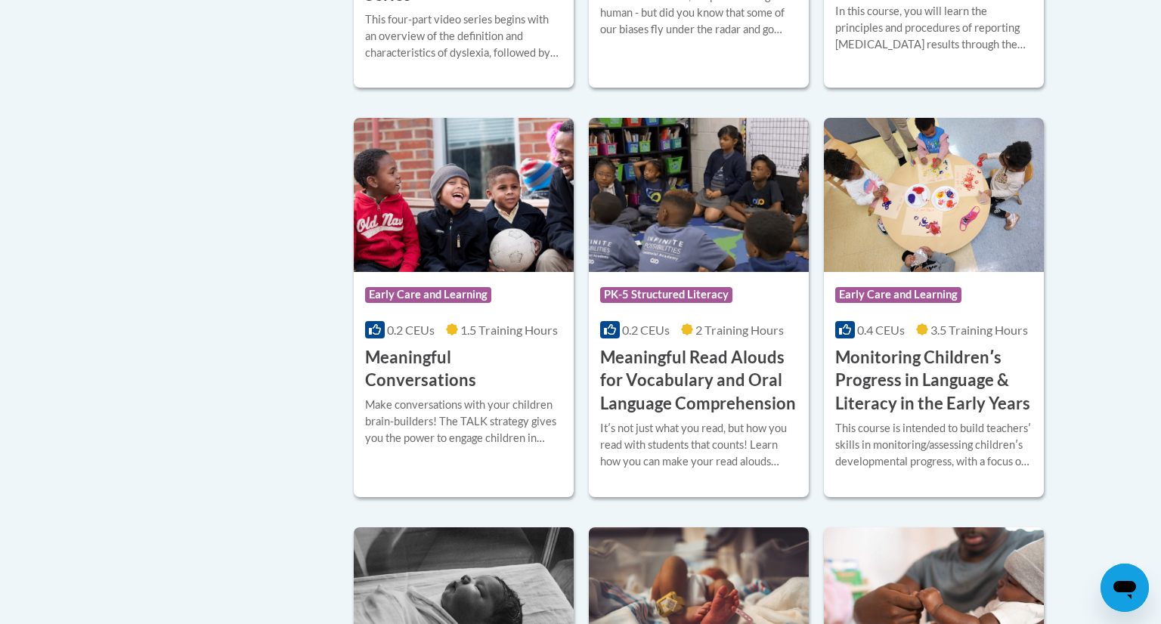
scroll to position [2278, 0]
click at [468, 336] on span "1.5 Training Hours" at bounding box center [508, 329] width 97 height 14
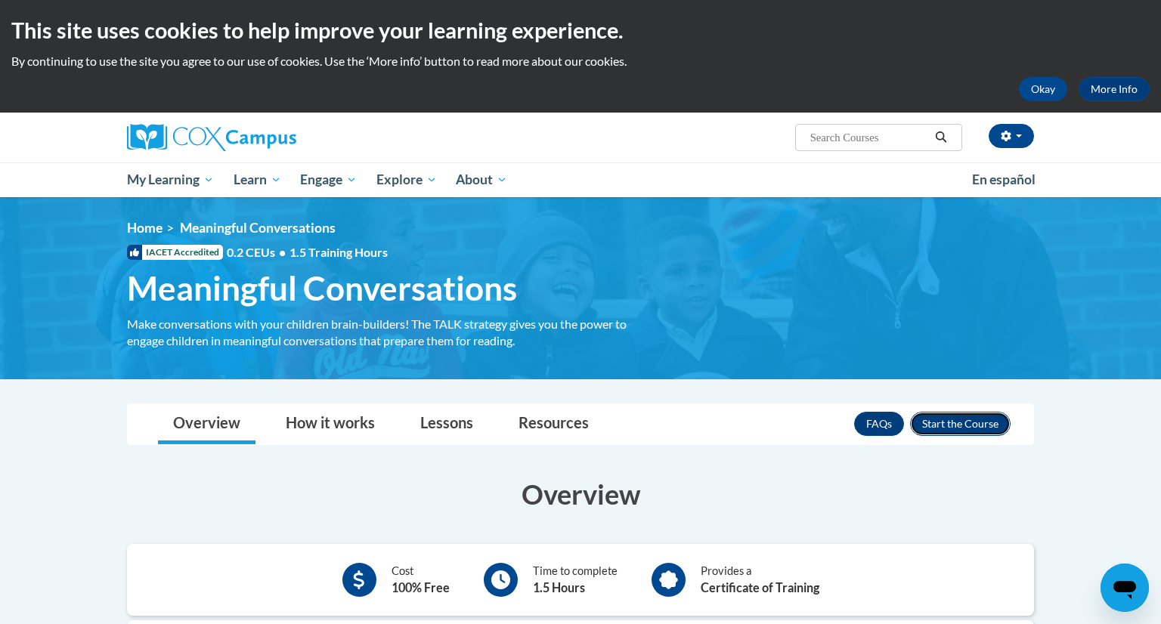
click at [973, 417] on button "Enroll" at bounding box center [960, 424] width 101 height 24
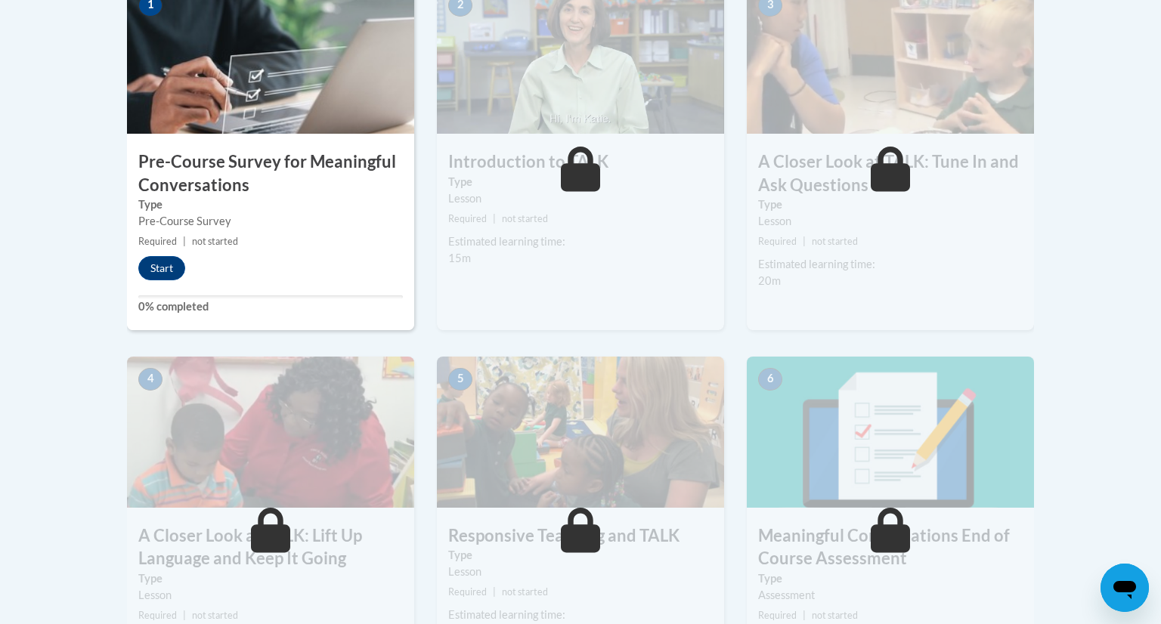
scroll to position [386, 0]
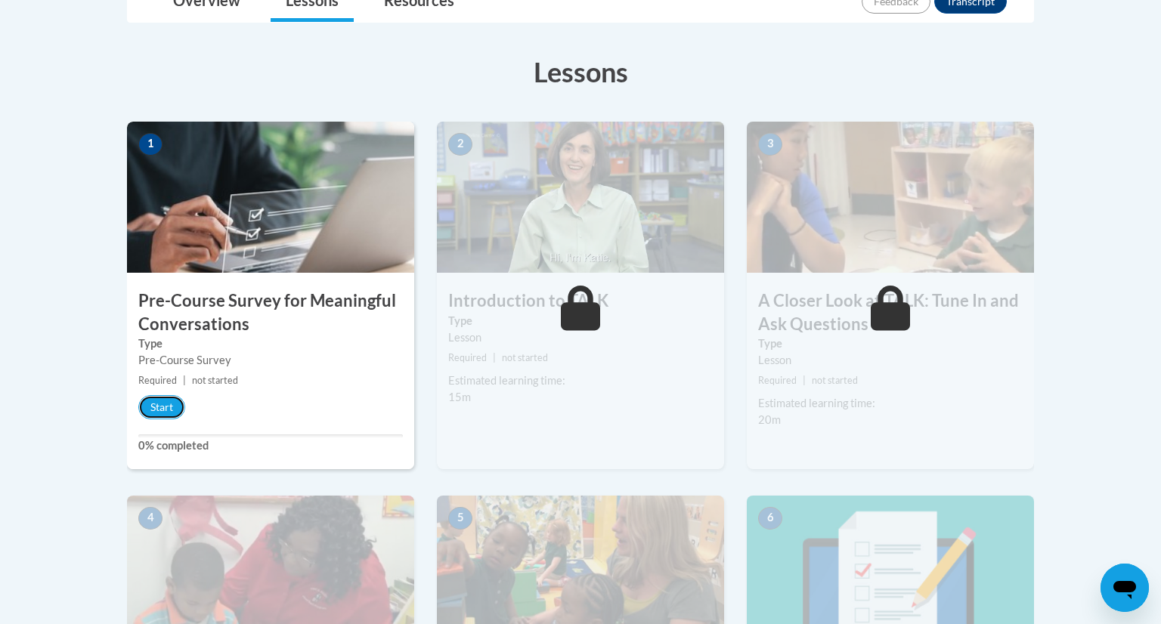
click at [148, 407] on button "Start" at bounding box center [161, 407] width 47 height 24
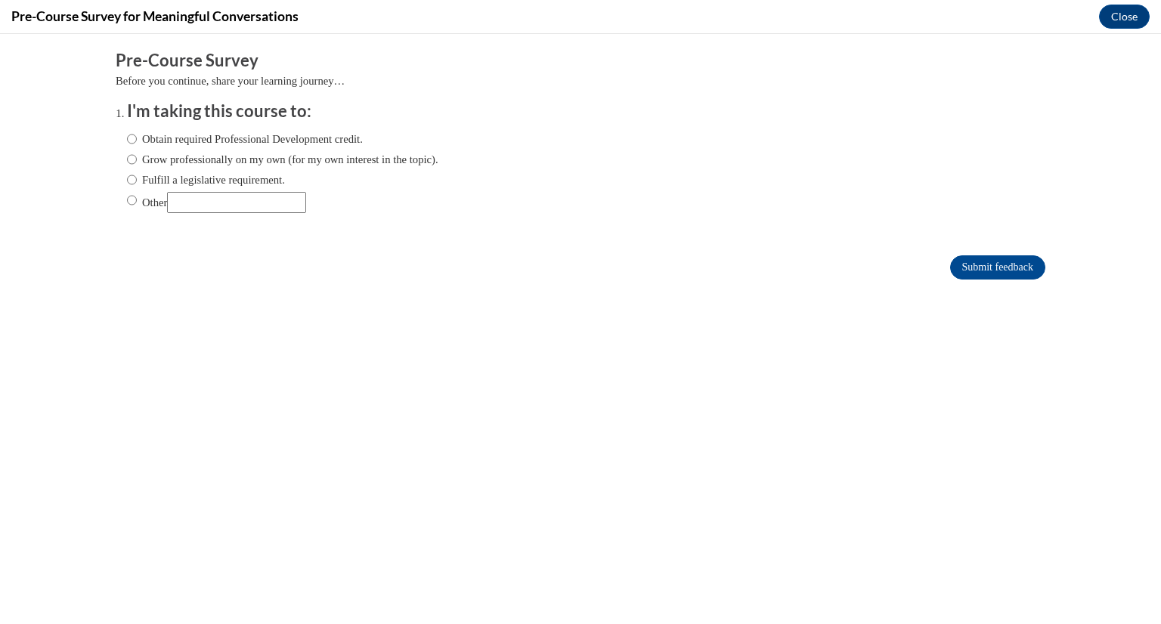
scroll to position [0, 0]
click at [131, 141] on input "Obtain required Professional Development credit." at bounding box center [132, 139] width 10 height 17
radio input "true"
click at [136, 181] on input "Fulfill a legislative requirement." at bounding box center [132, 180] width 10 height 17
radio input "true"
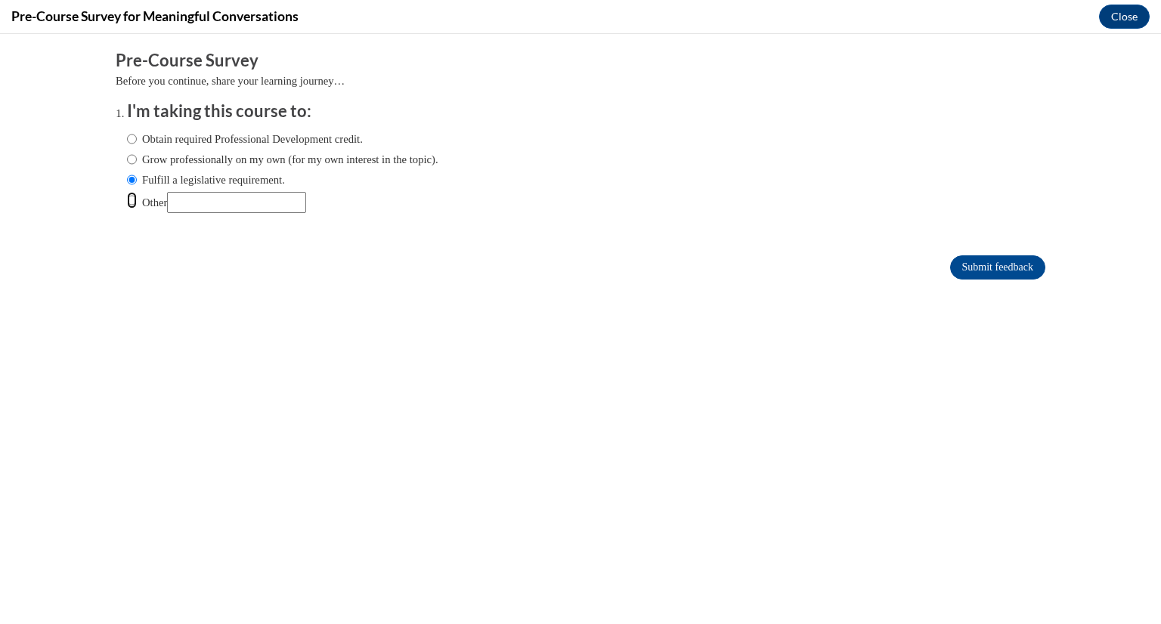
click at [129, 200] on input "Other" at bounding box center [132, 200] width 10 height 17
radio input "true"
click at [976, 255] on input "Submit feedback" at bounding box center [997, 267] width 95 height 24
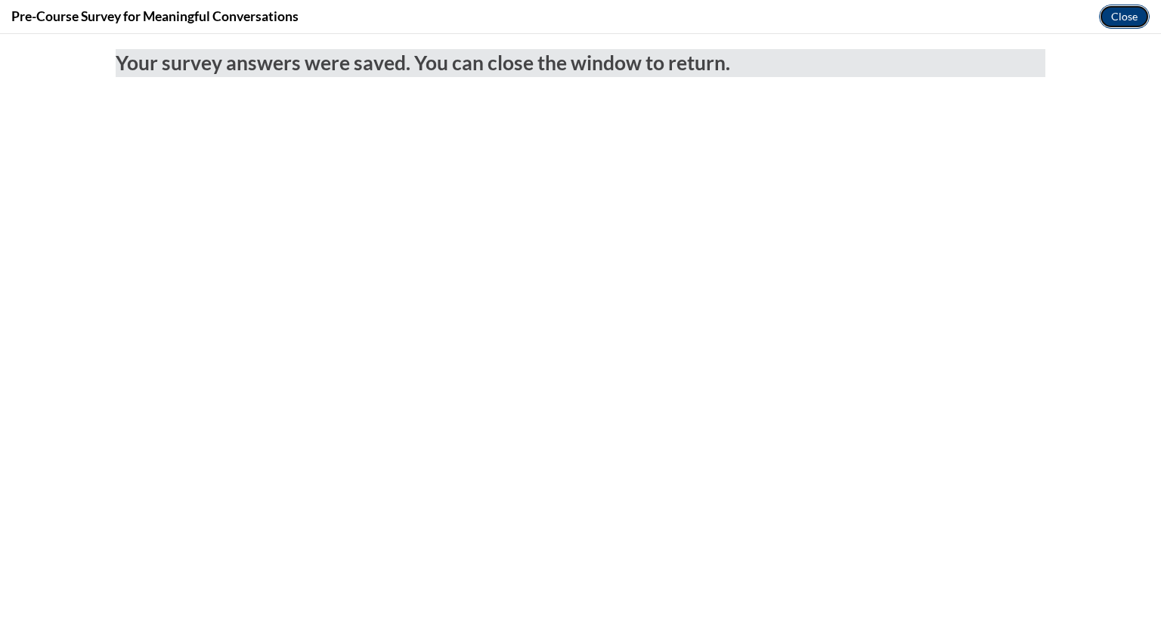
click at [1139, 17] on button "Close" at bounding box center [1124, 17] width 51 height 24
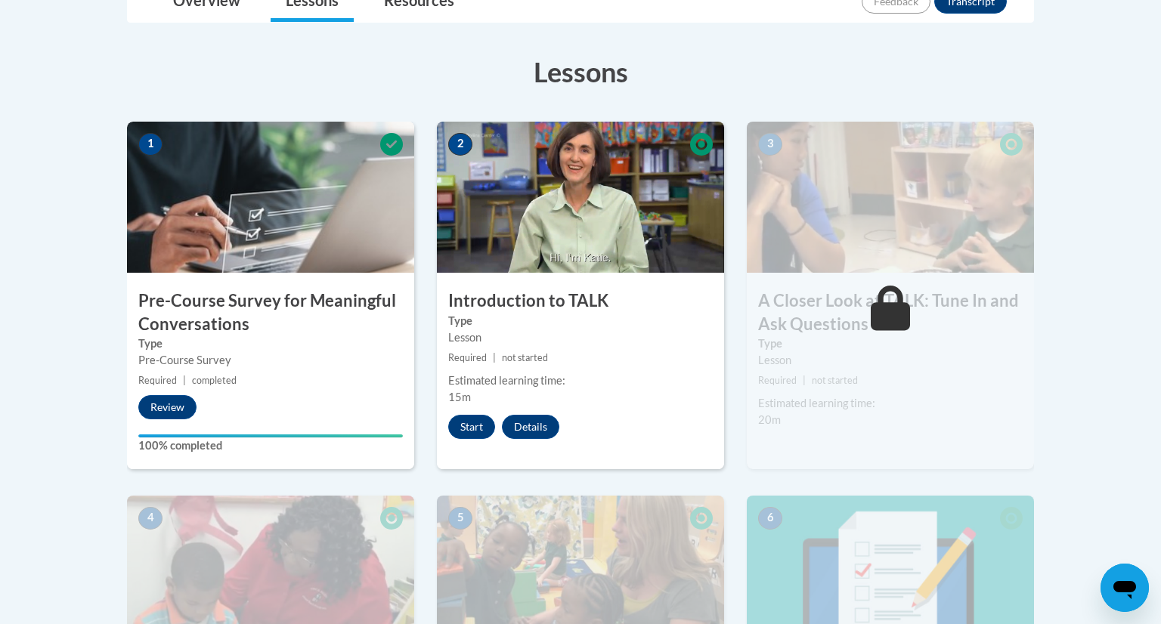
click at [465, 405] on div "2 Introduction to TALK Type Lesson Required | not started Estimated learning ti…" at bounding box center [580, 296] width 287 height 348
click at [461, 427] on button "Start" at bounding box center [471, 427] width 47 height 24
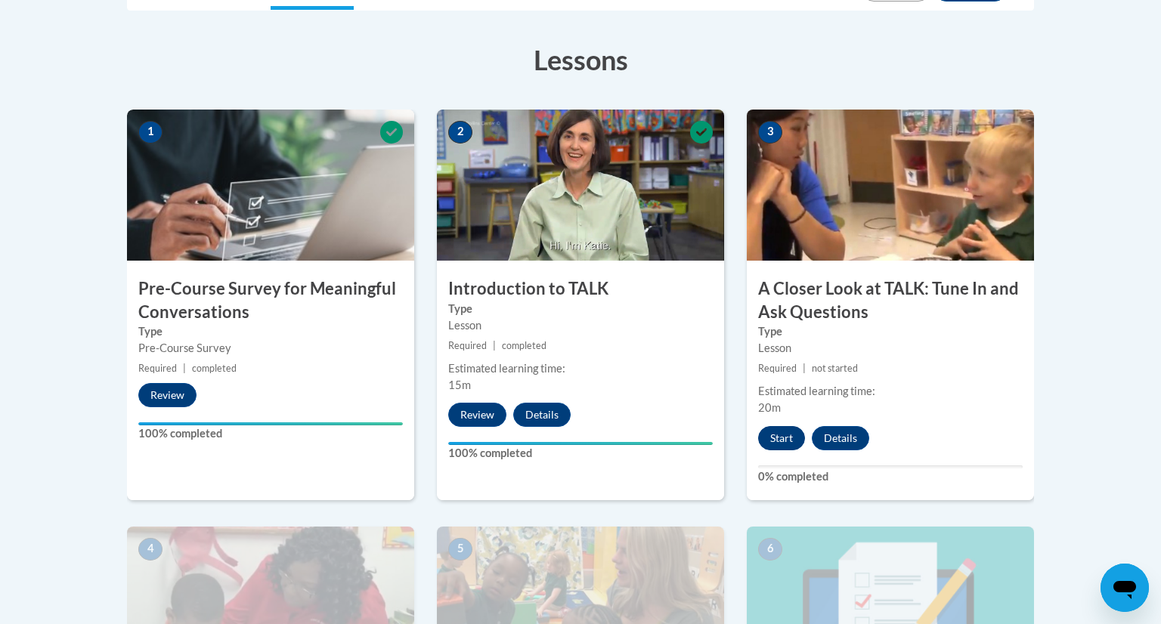
scroll to position [399, 0]
click at [779, 430] on button "Start" at bounding box center [781, 437] width 47 height 24
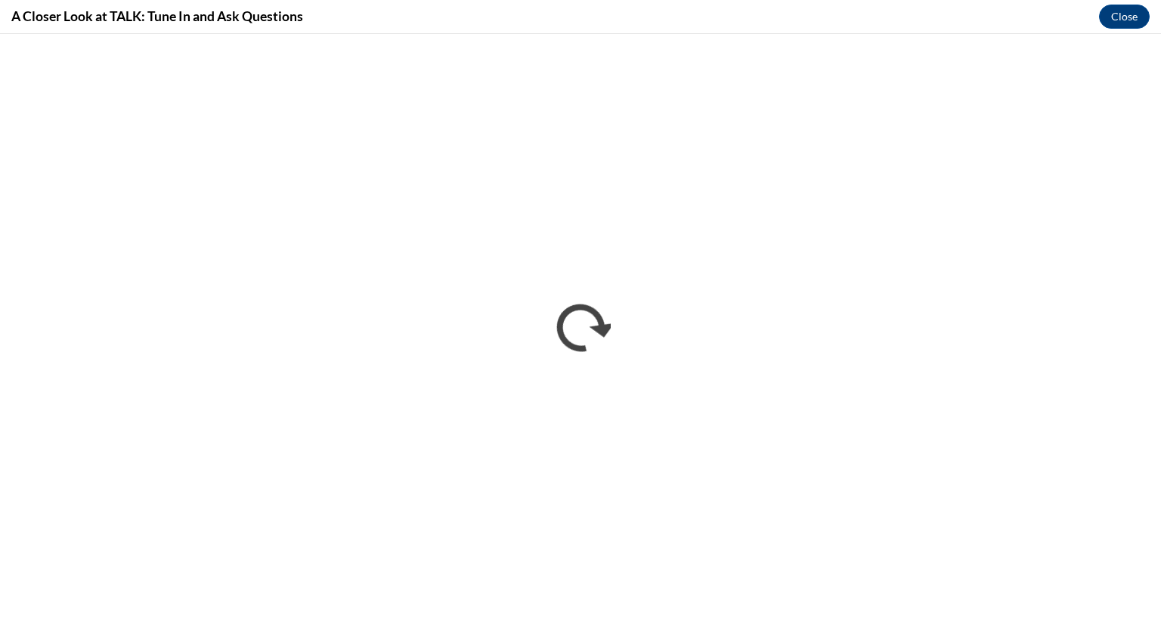
scroll to position [0, 0]
